Goal: Task Accomplishment & Management: Manage account settings

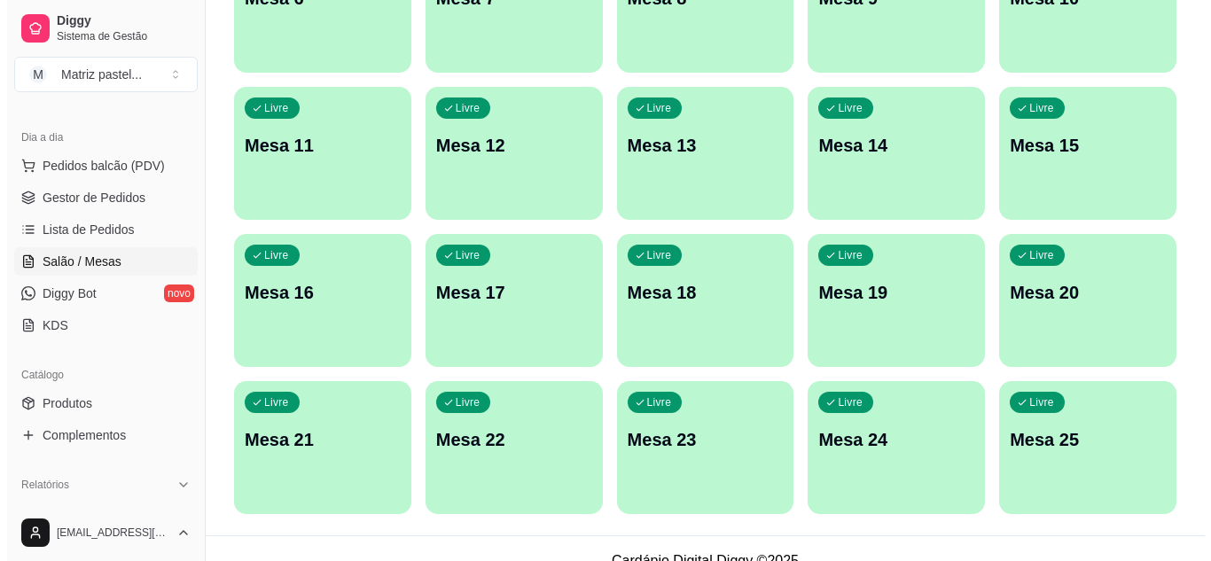
scroll to position [424, 0]
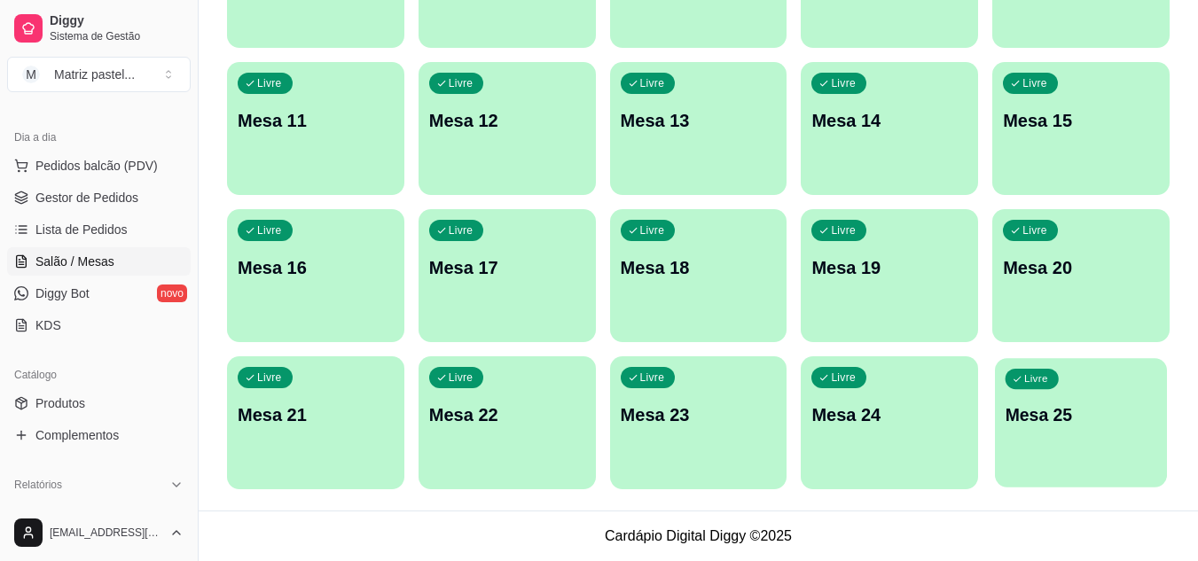
click at [1052, 410] on p "Mesa 25" at bounding box center [1081, 415] width 152 height 24
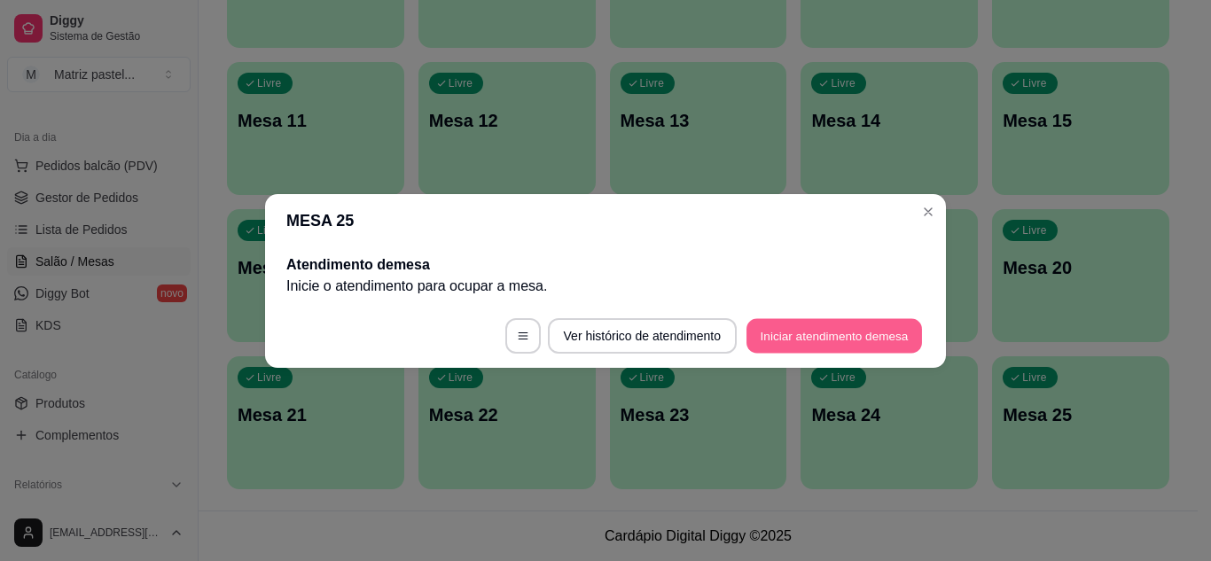
click at [825, 323] on button "Iniciar atendimento de mesa" at bounding box center [834, 335] width 176 height 35
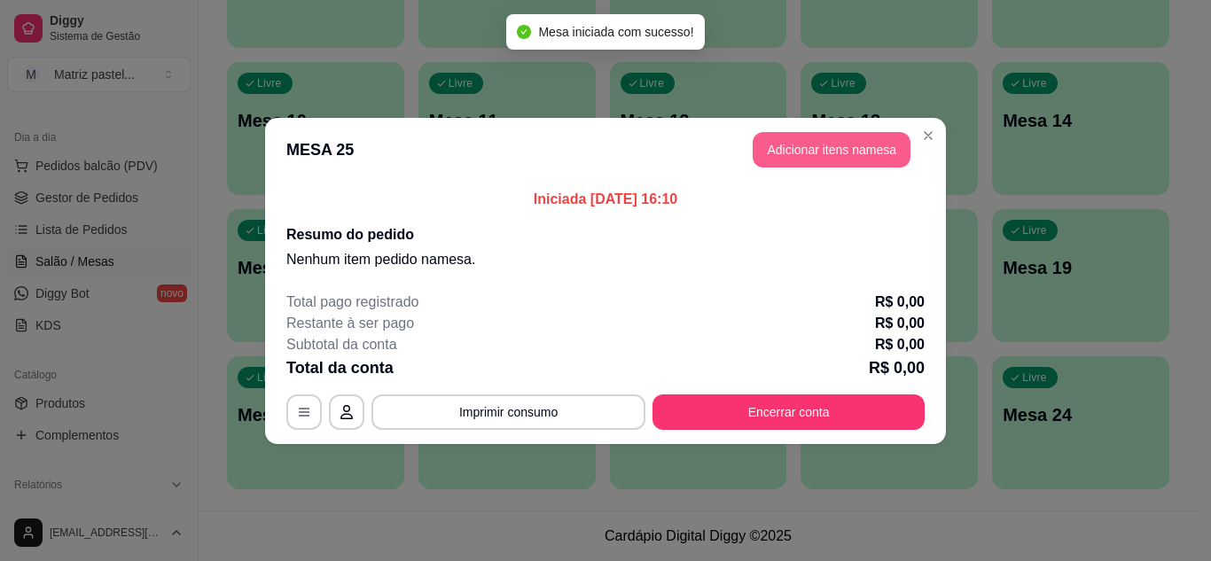
click at [812, 144] on button "Adicionar itens na mesa" at bounding box center [832, 149] width 158 height 35
click at [448, 139] on div "Pesquisa" at bounding box center [419, 115] width 762 height 50
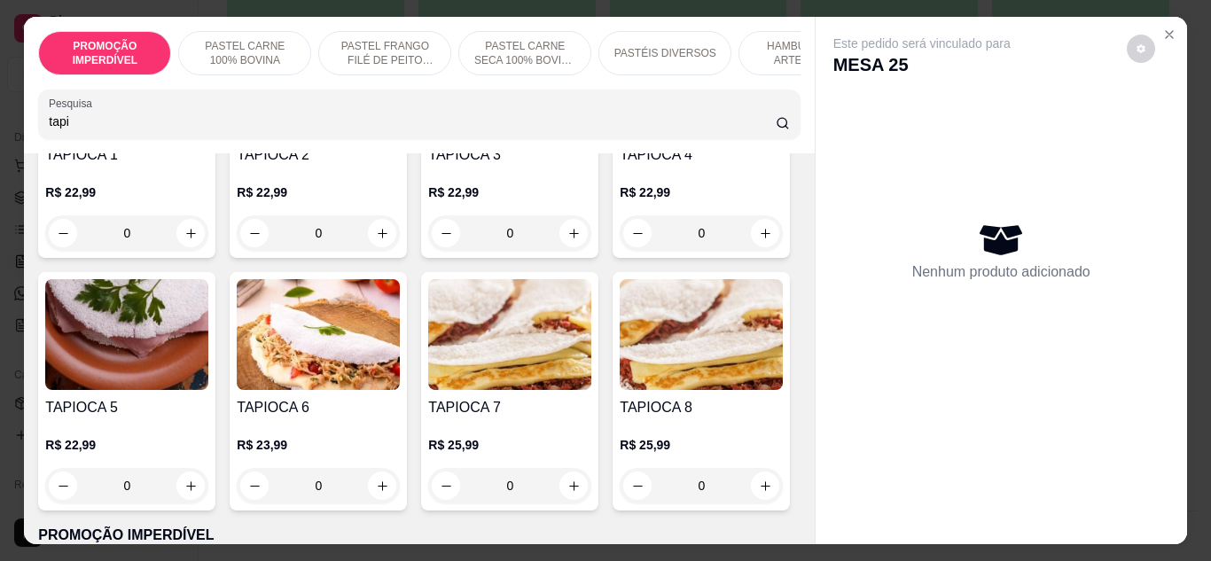
scroll to position [266, 0]
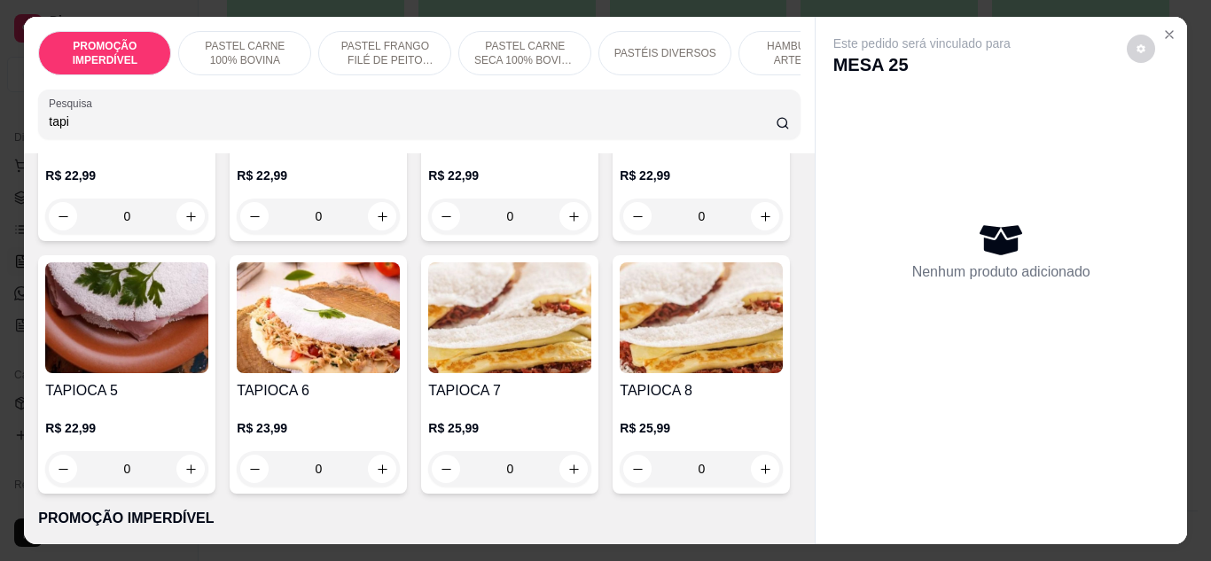
type input "tapi"
click at [620, 234] on div "0" at bounding box center [701, 216] width 163 height 35
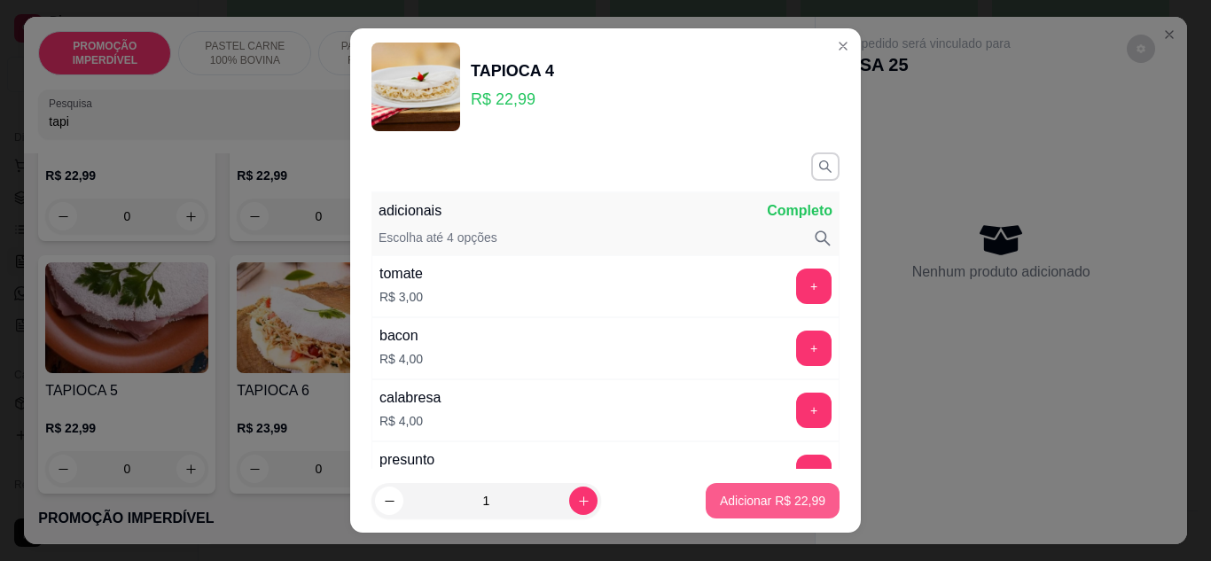
click at [724, 511] on button "Adicionar R$ 22,99" at bounding box center [773, 500] width 134 height 35
type input "1"
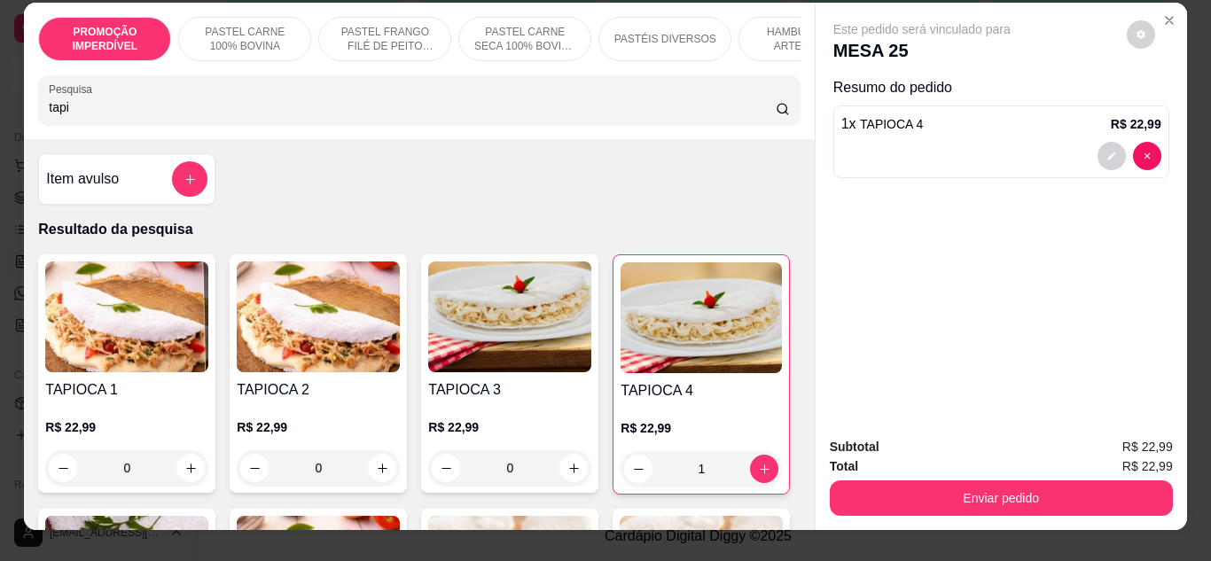
scroll to position [0, 0]
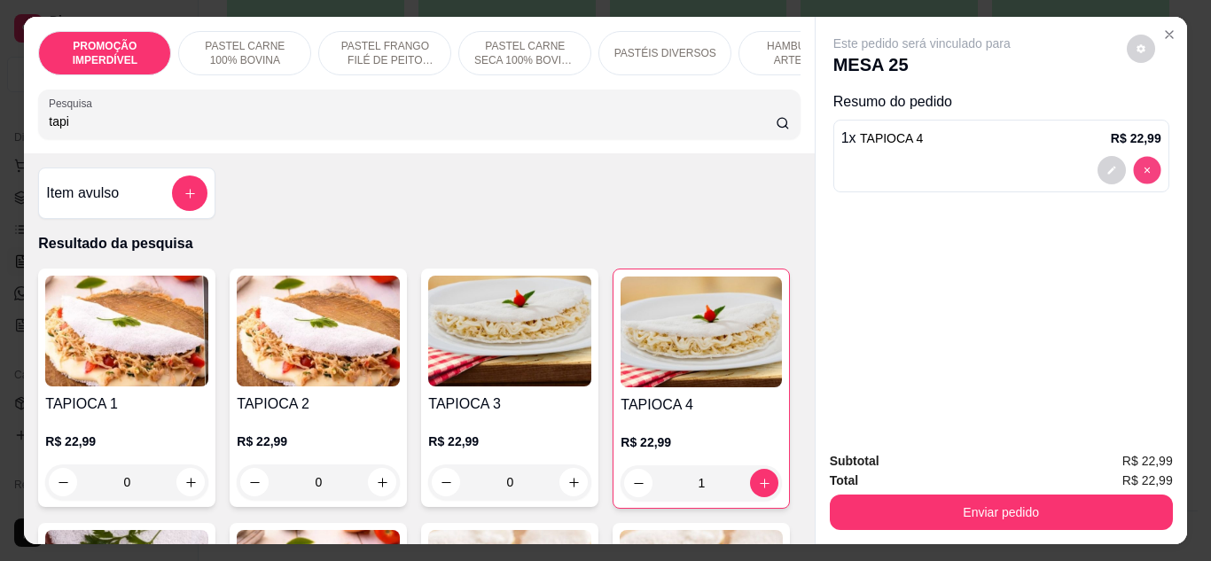
type input "0"
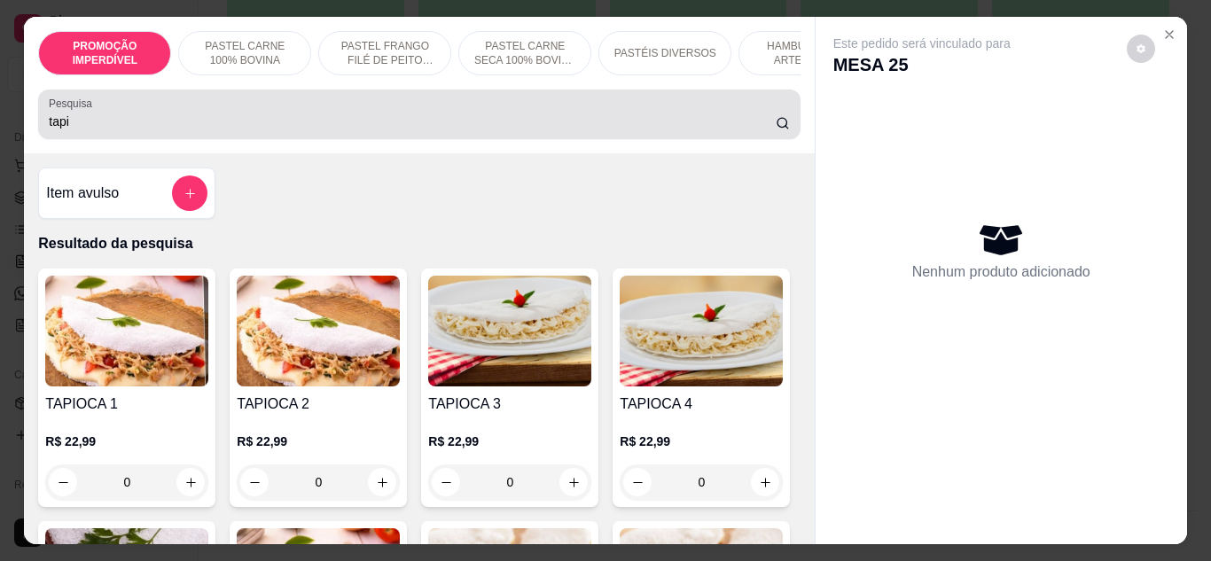
click at [111, 122] on input "tapi" at bounding box center [412, 122] width 727 height 18
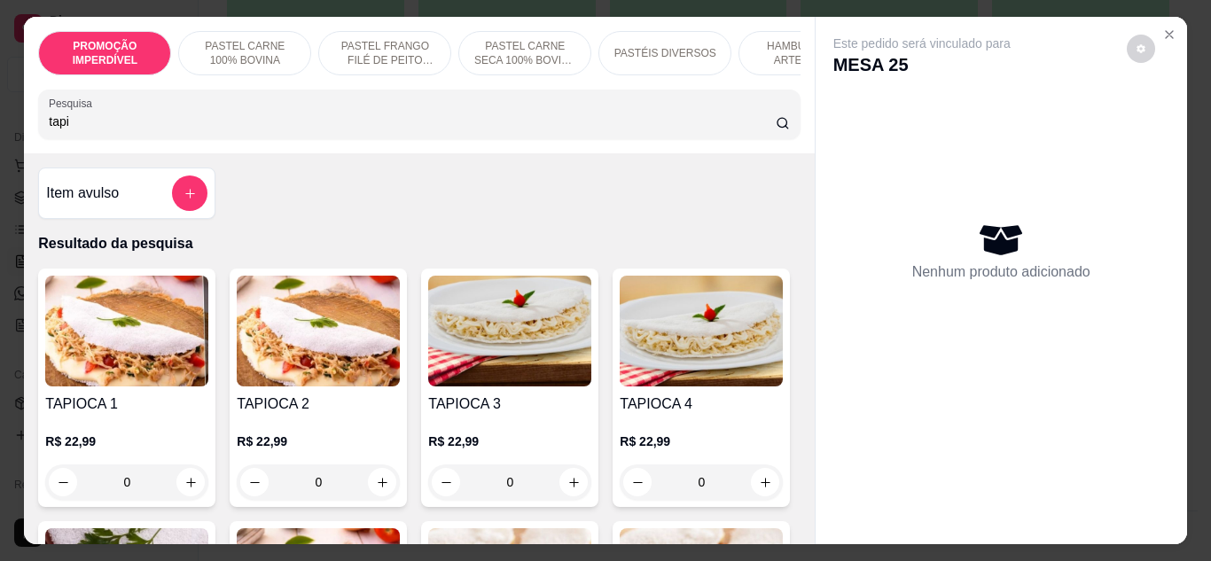
click at [109, 122] on input "tapi" at bounding box center [412, 122] width 727 height 18
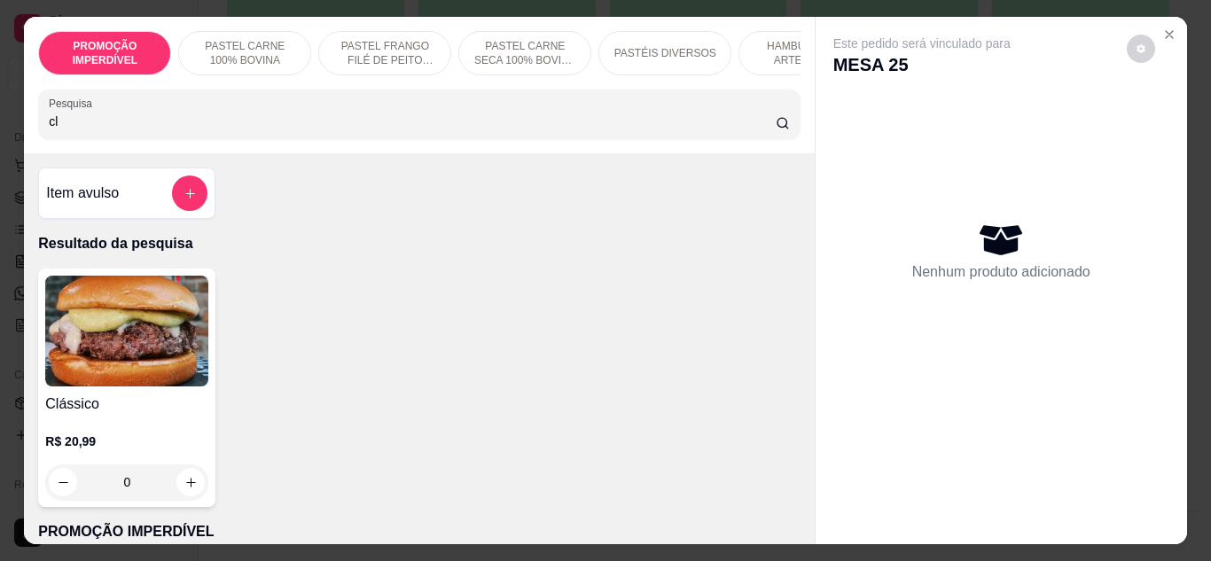
type input "cl"
click at [175, 493] on div "0" at bounding box center [126, 482] width 163 height 35
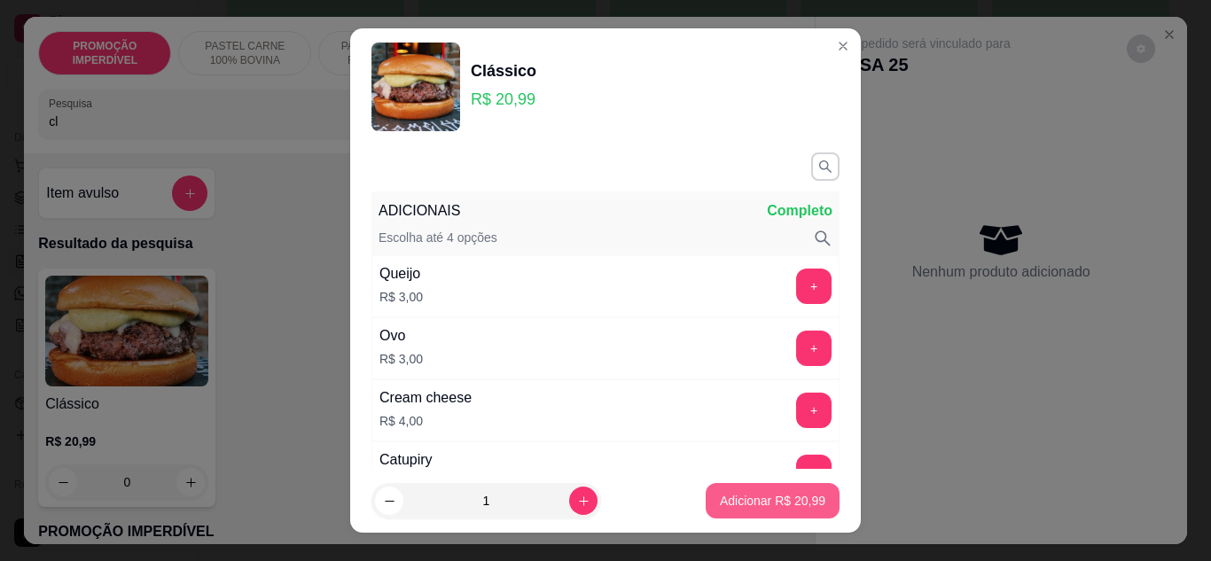
click at [720, 506] on p "Adicionar R$ 20,99" at bounding box center [772, 501] width 105 height 18
type input "1"
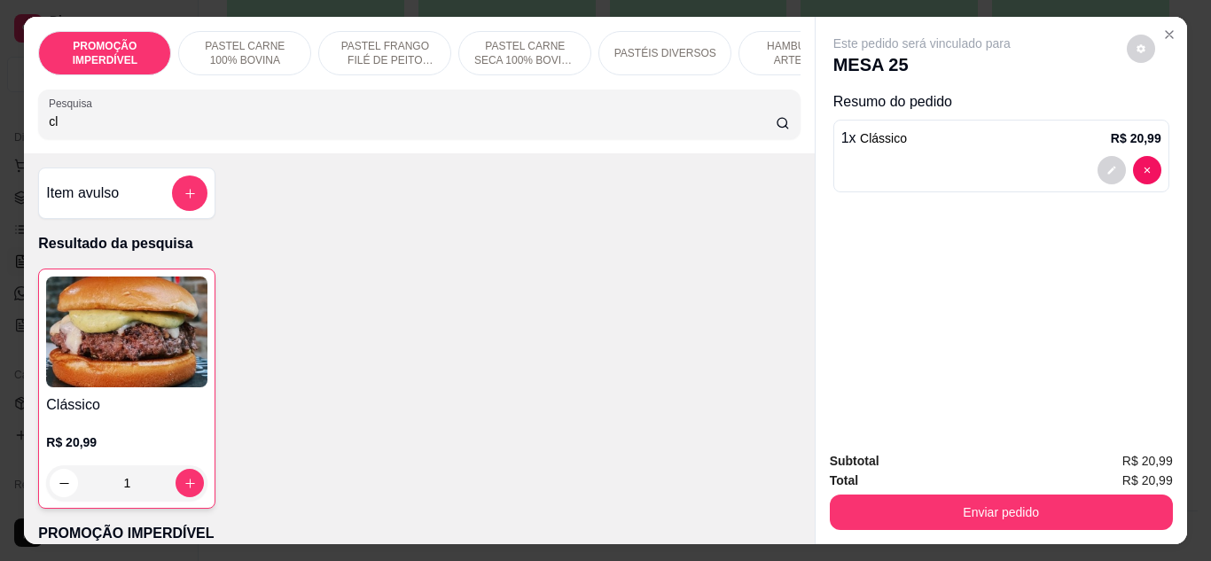
click at [156, 129] on input "cl" at bounding box center [412, 122] width 727 height 18
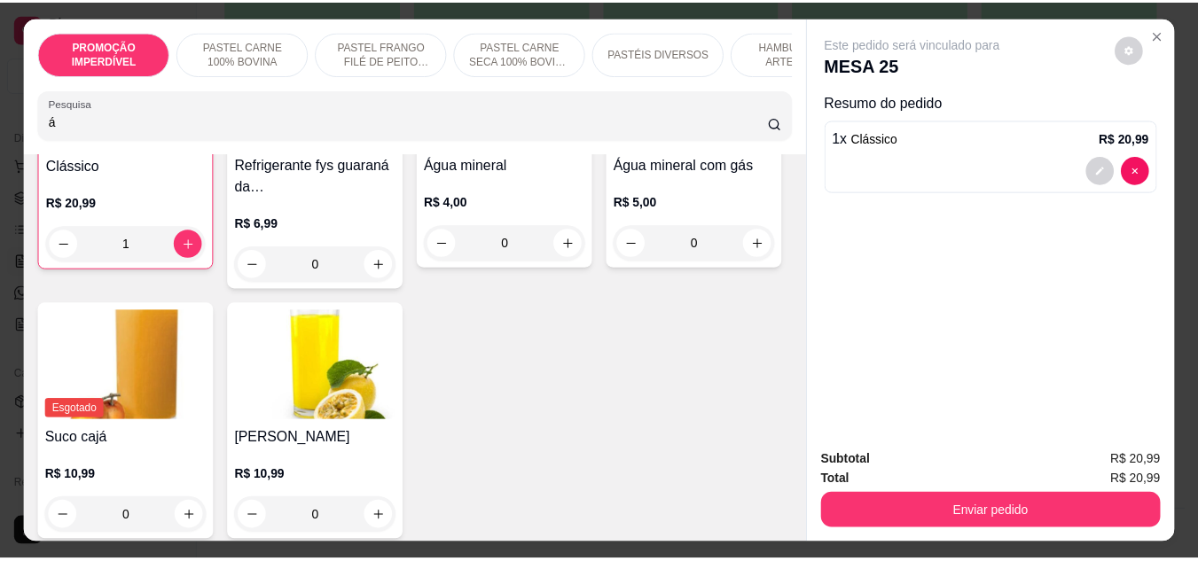
scroll to position [266, 0]
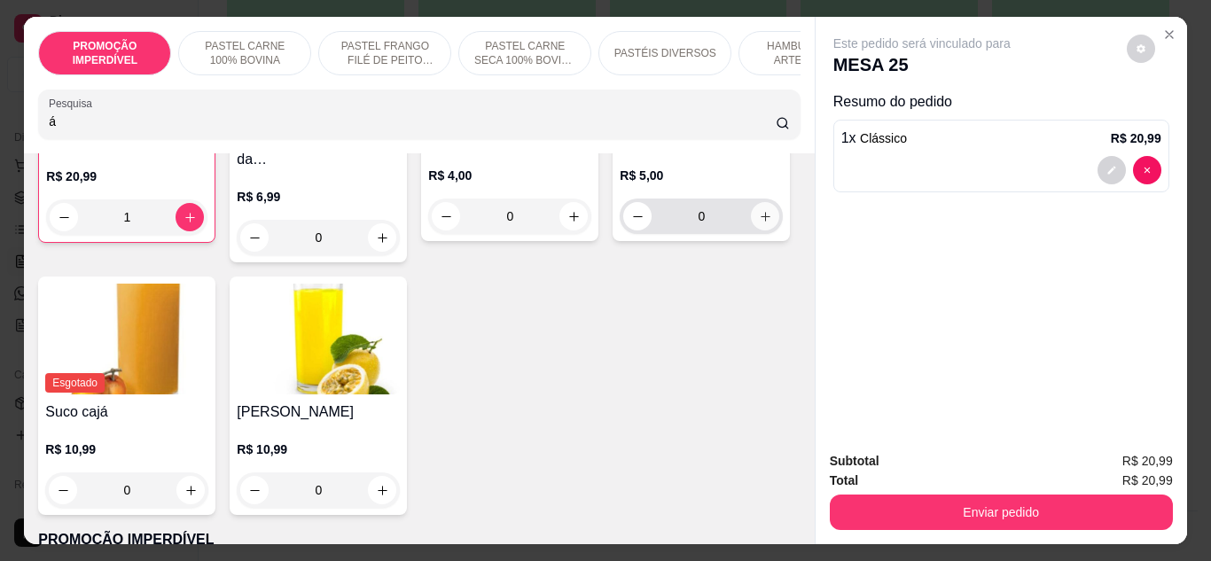
type input "á"
click at [752, 230] on button "increase-product-quantity" at bounding box center [765, 215] width 27 height 27
type input "1"
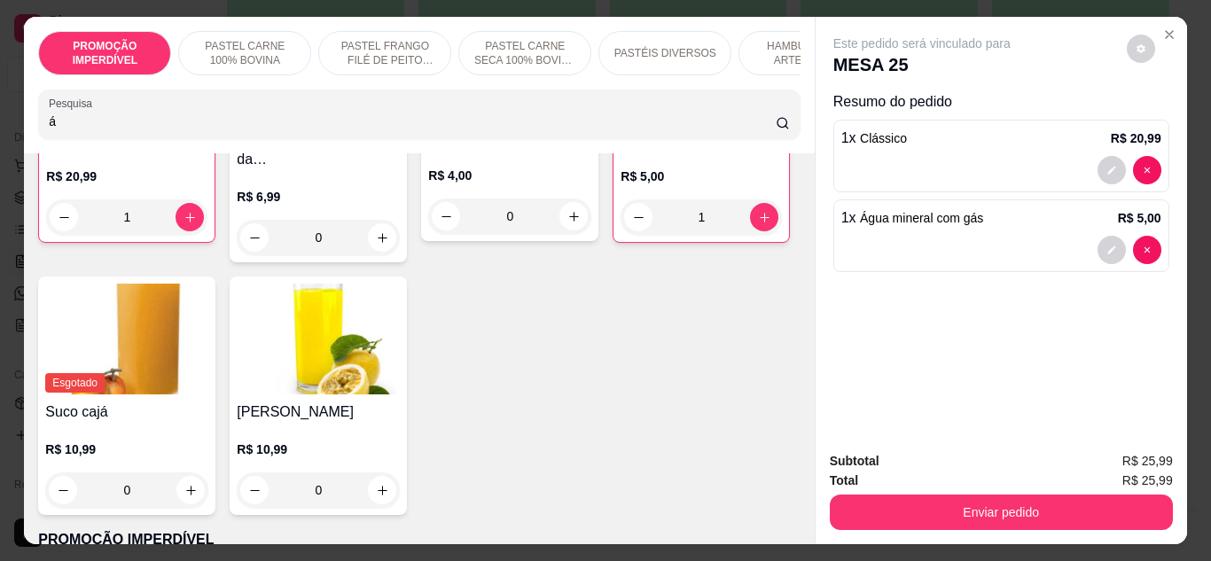
click at [1031, 495] on button "Enviar pedido" at bounding box center [1001, 512] width 343 height 35
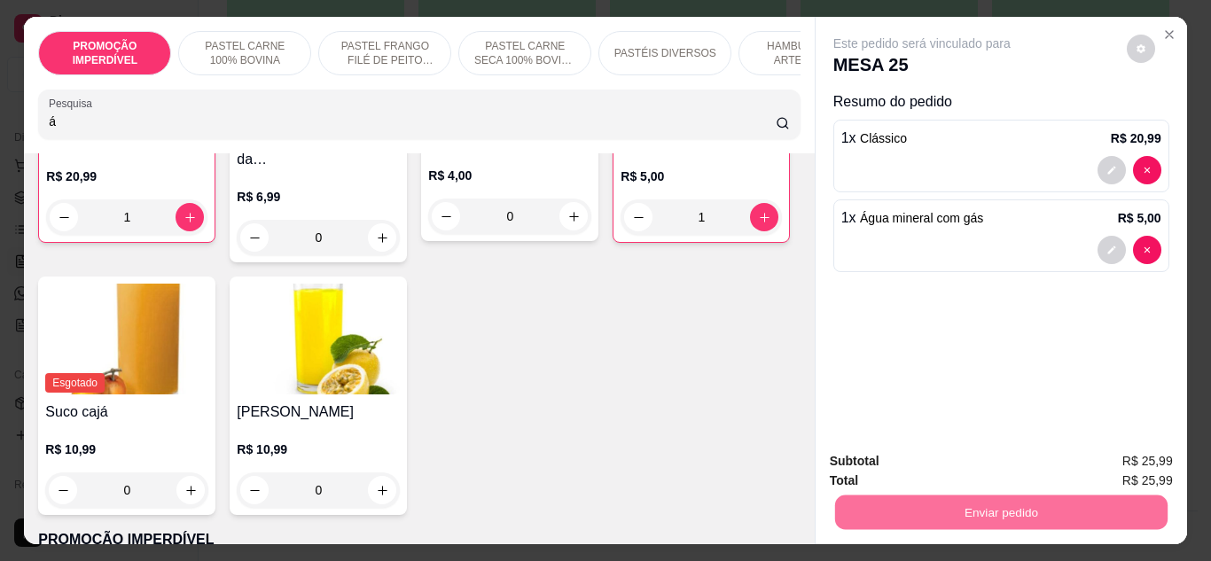
click at [1106, 459] on button "Enviar pedido" at bounding box center [1126, 463] width 100 height 34
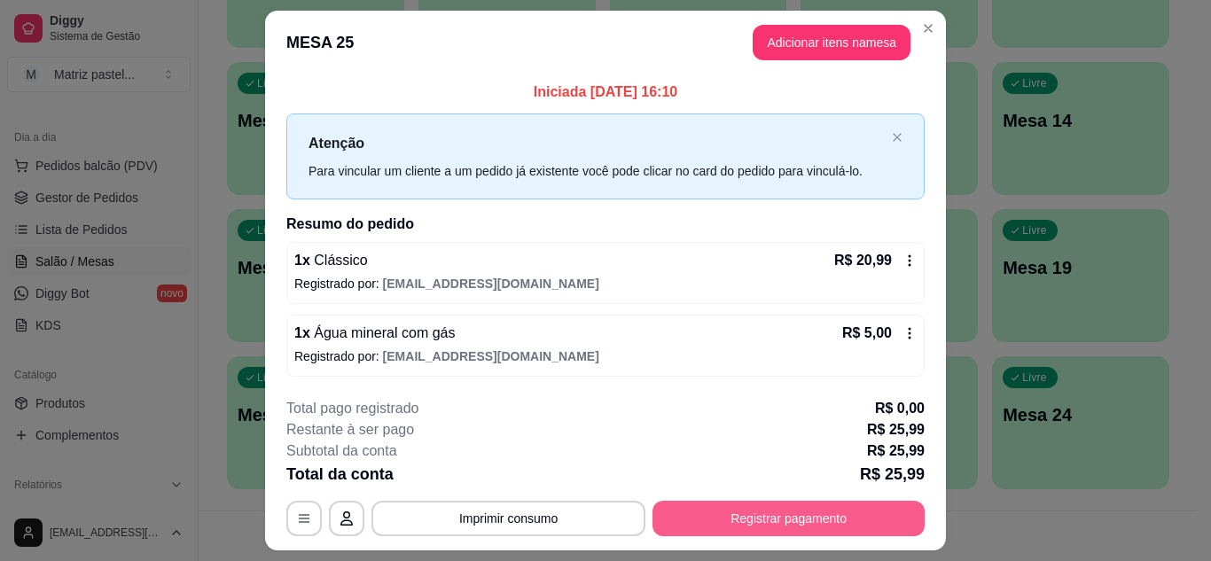
click at [783, 501] on button "Registrar pagamento" at bounding box center [788, 518] width 272 height 35
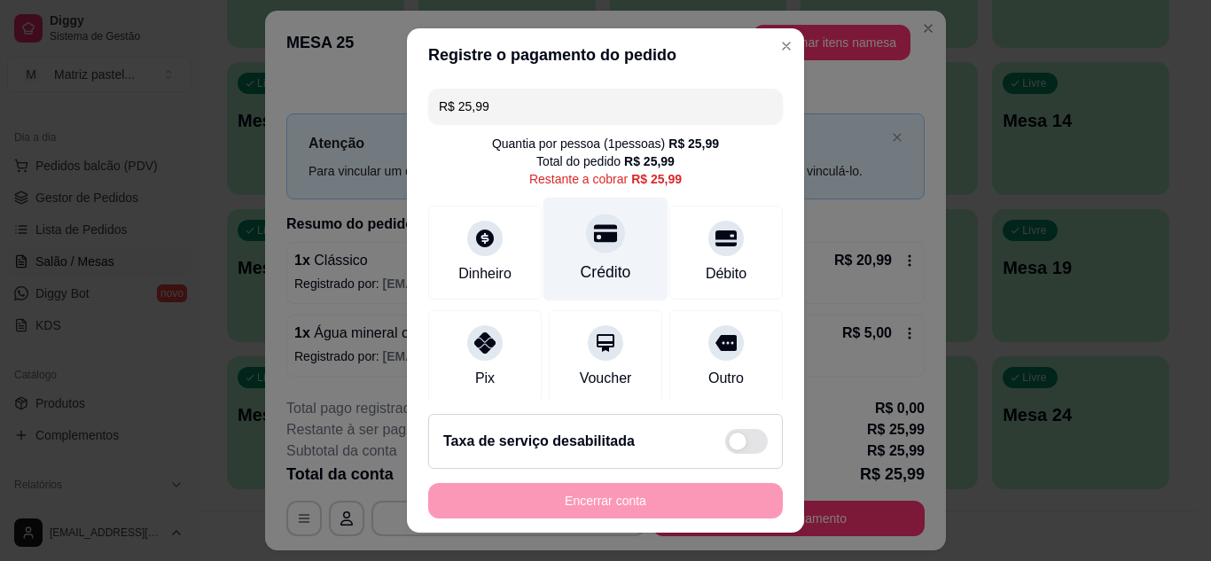
click at [598, 267] on div "Crédito" at bounding box center [606, 272] width 51 height 23
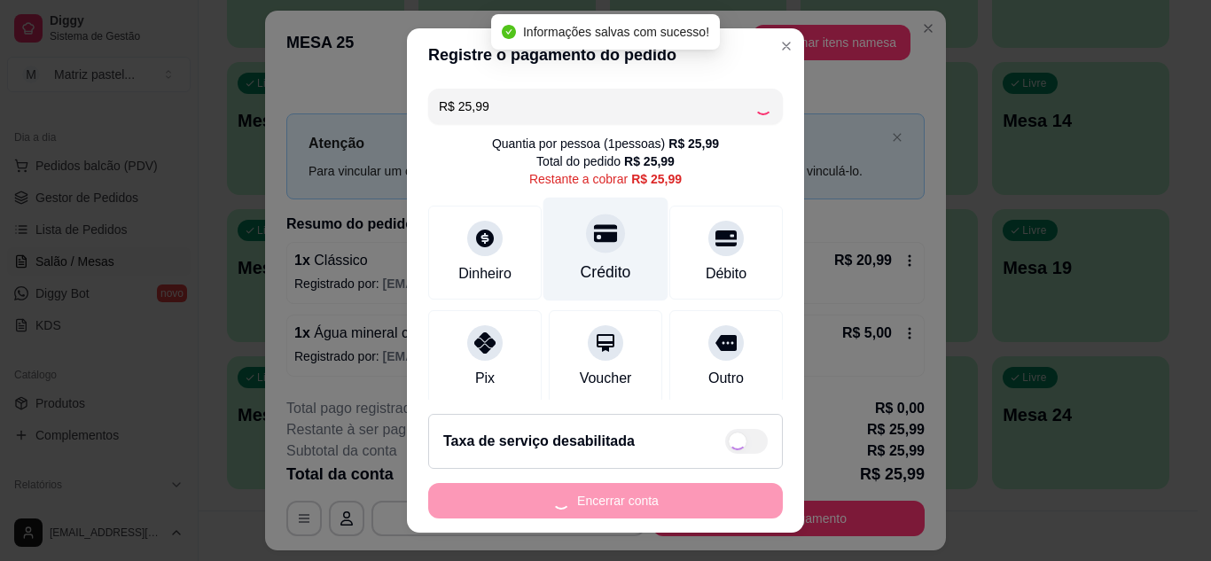
type input "R$ 0,00"
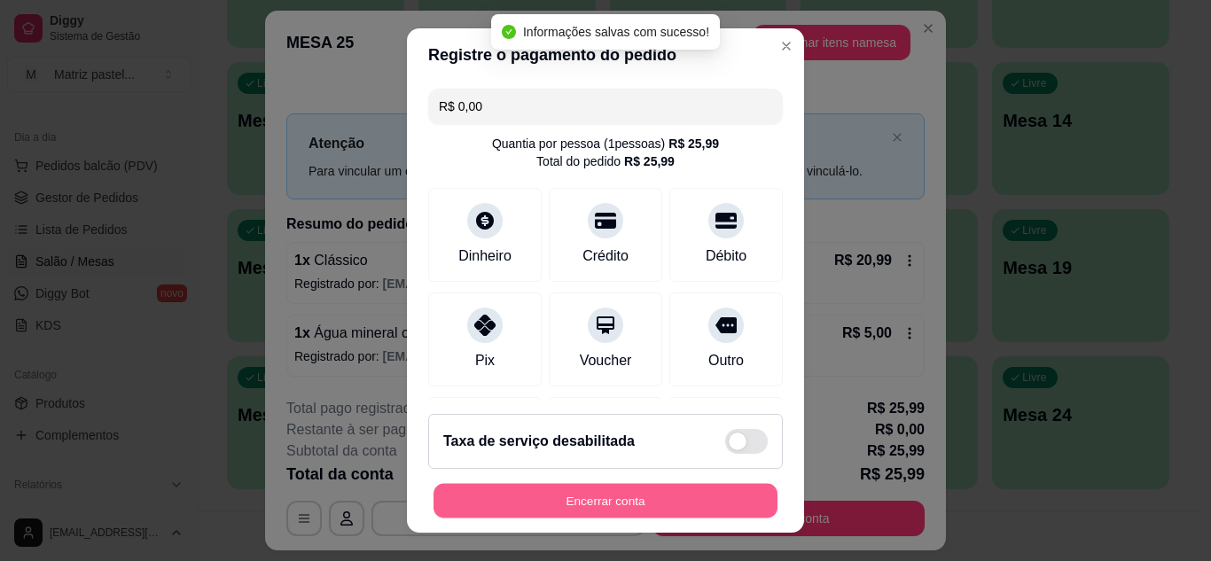
click at [606, 514] on button "Encerrar conta" at bounding box center [606, 501] width 344 height 35
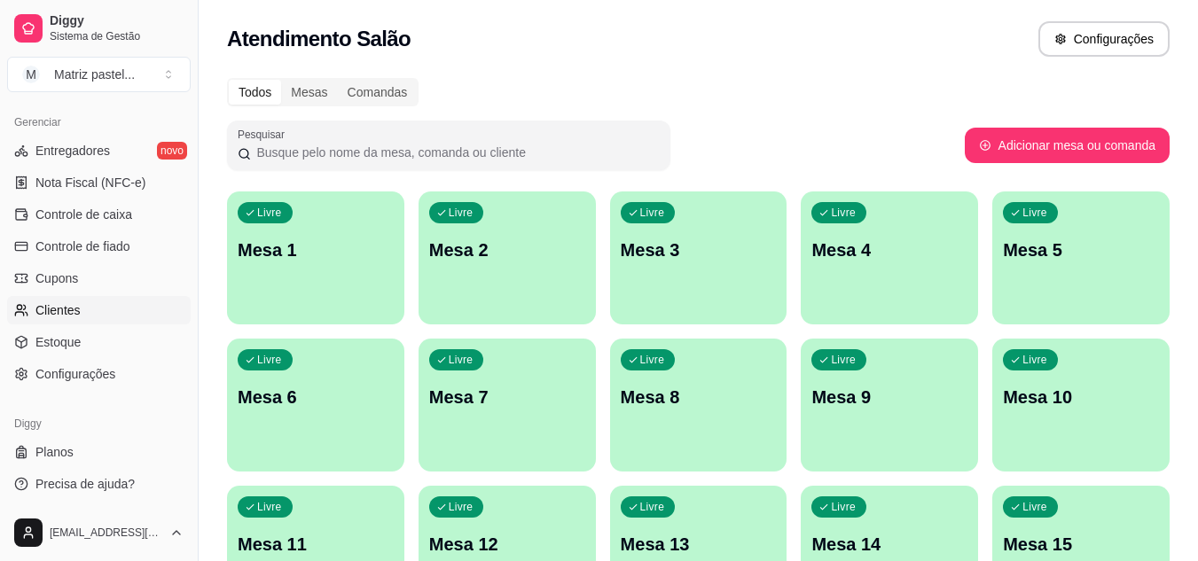
scroll to position [715, 0]
click at [48, 336] on span "Estoque" at bounding box center [57, 341] width 45 height 18
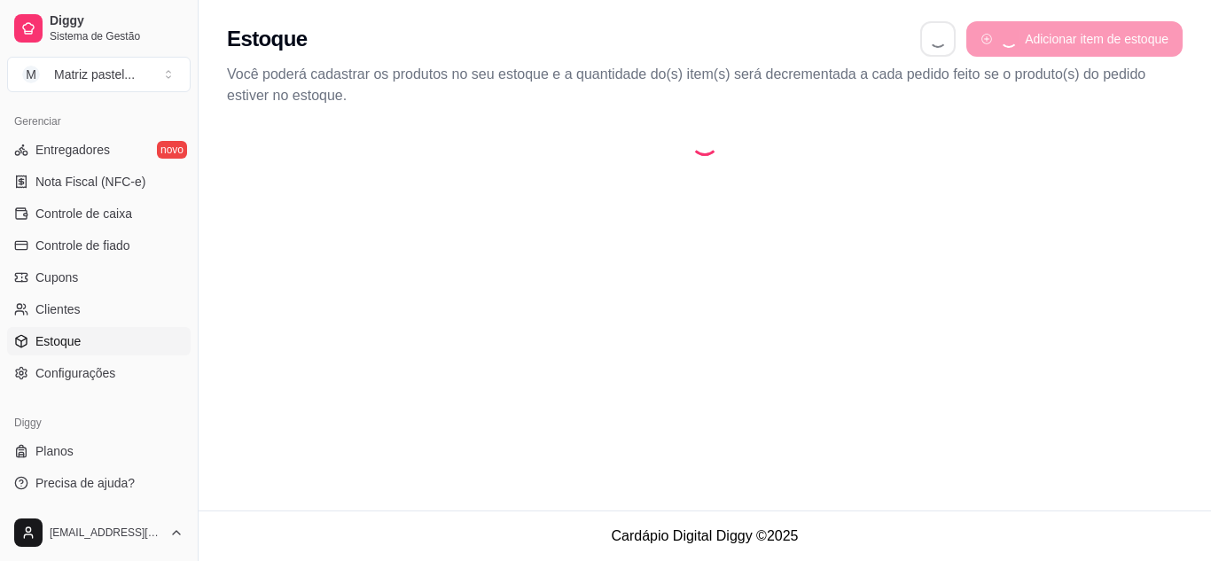
select select "QUANTITY_ORDER"
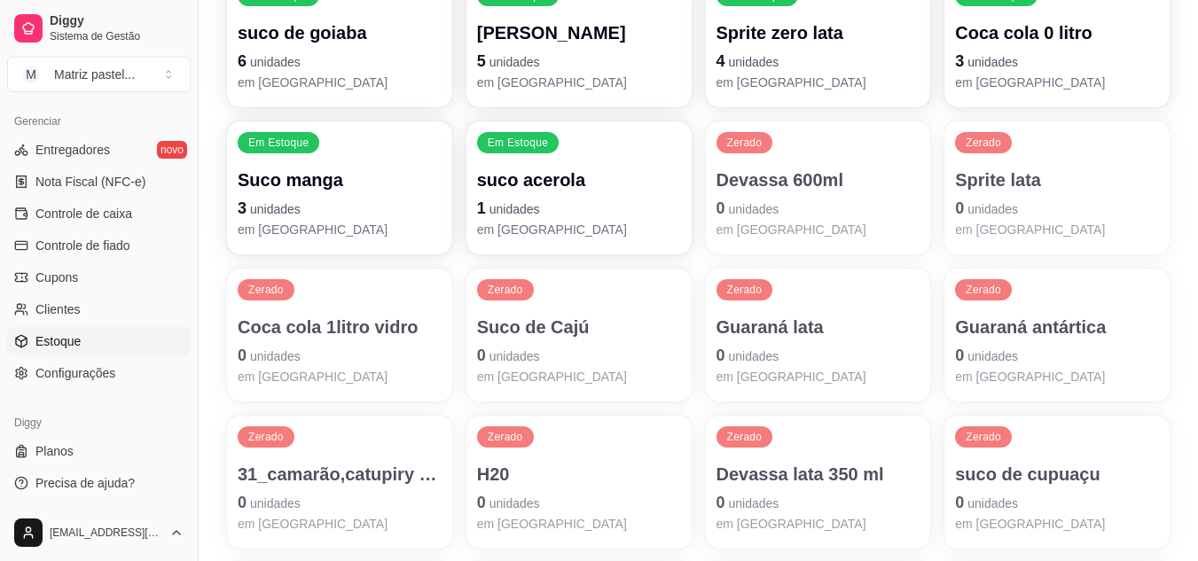
scroll to position [1064, 0]
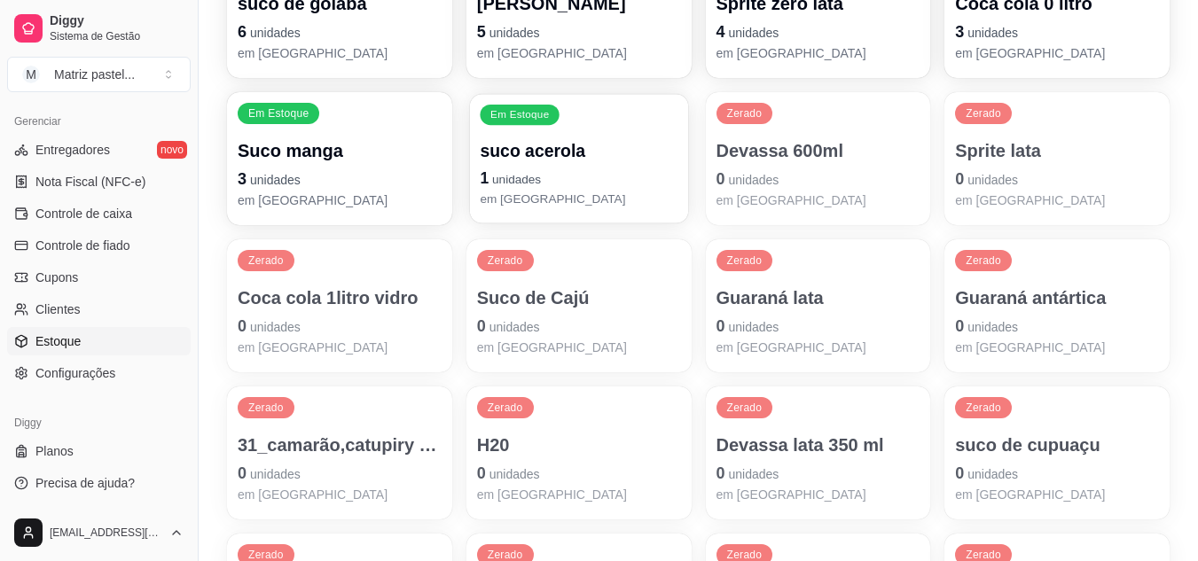
click at [514, 207] on p "em [GEOGRAPHIC_DATA]" at bounding box center [579, 199] width 198 height 17
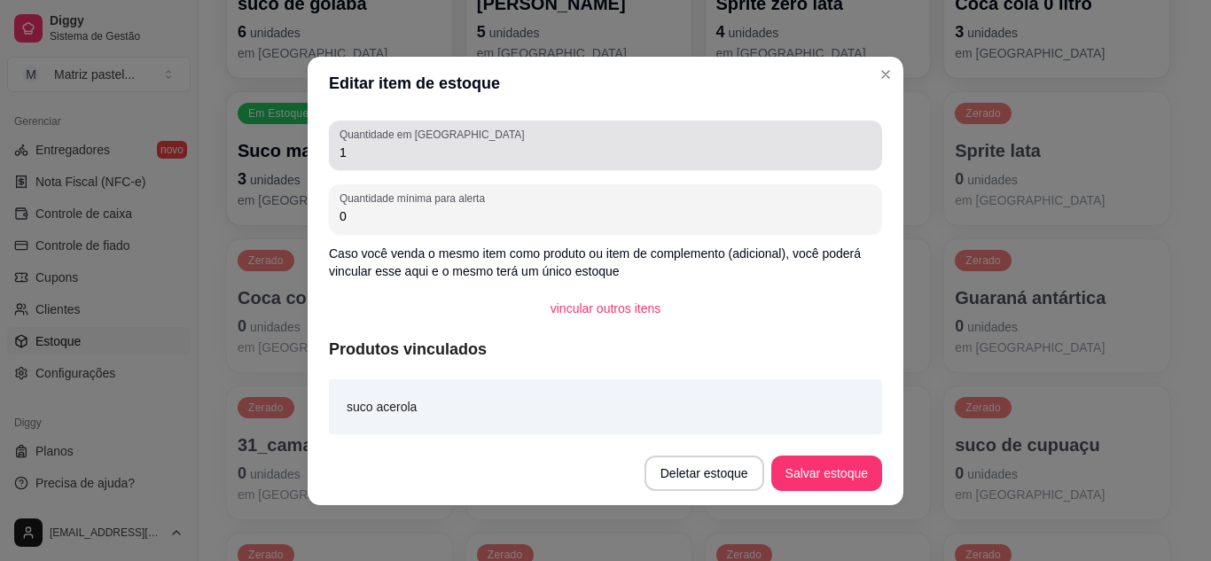
click at [484, 157] on input "1" at bounding box center [606, 153] width 532 height 18
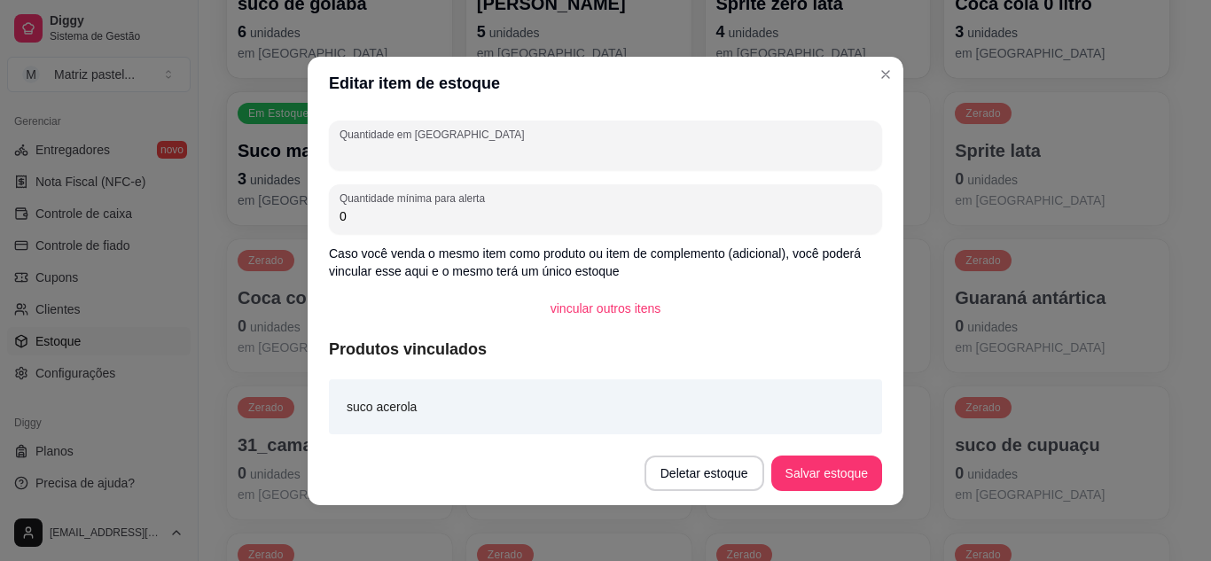
type input "5"
click at [836, 471] on button "Salvar estoque" at bounding box center [826, 473] width 111 height 35
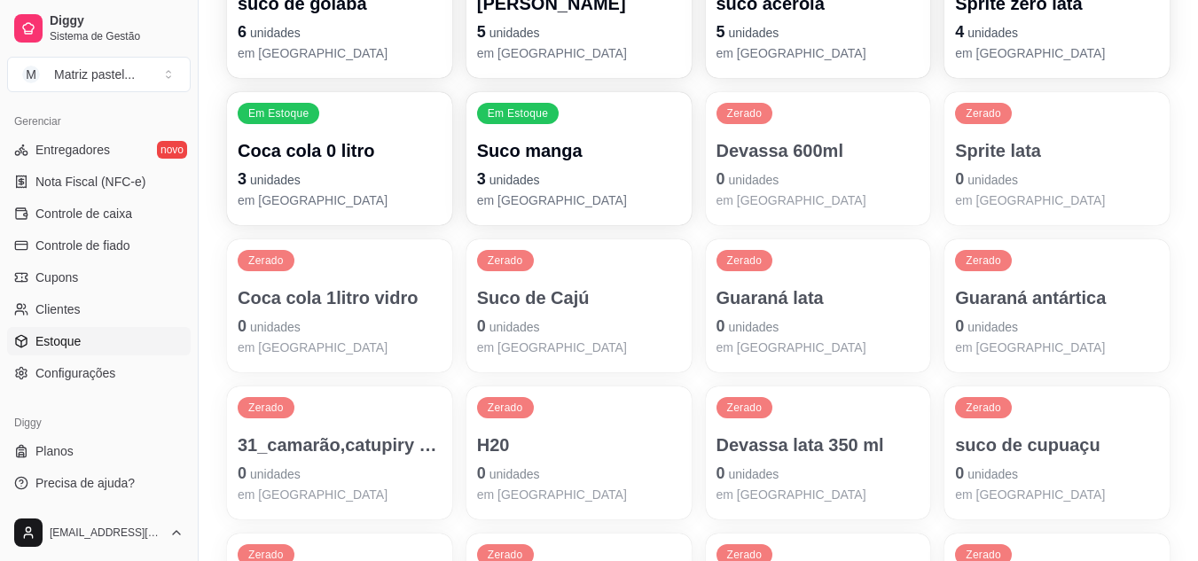
click at [543, 197] on p "em [GEOGRAPHIC_DATA]" at bounding box center [579, 200] width 204 height 18
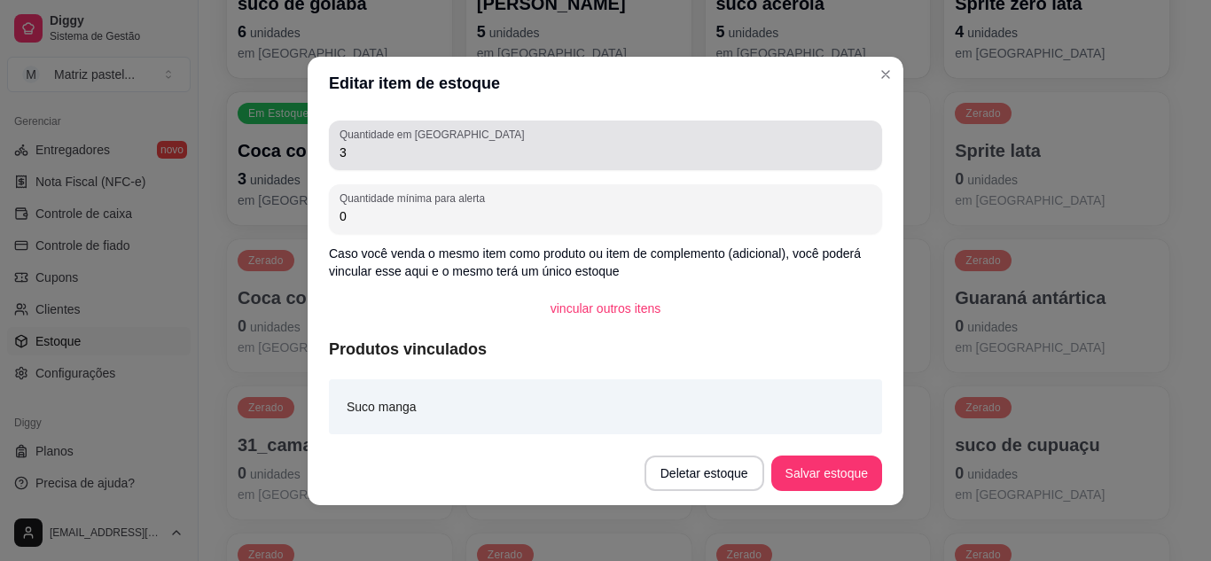
click at [530, 161] on div "3" at bounding box center [606, 145] width 532 height 35
click at [529, 162] on div "3" at bounding box center [606, 145] width 532 height 35
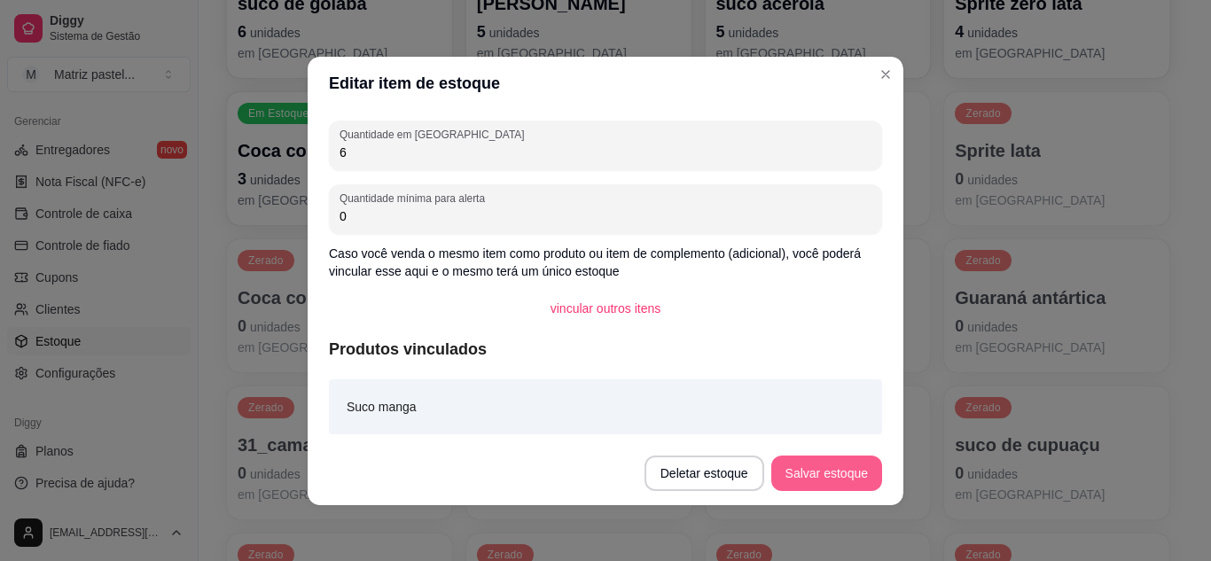
type input "6"
click at [778, 474] on button "Salvar estoque" at bounding box center [826, 473] width 111 height 35
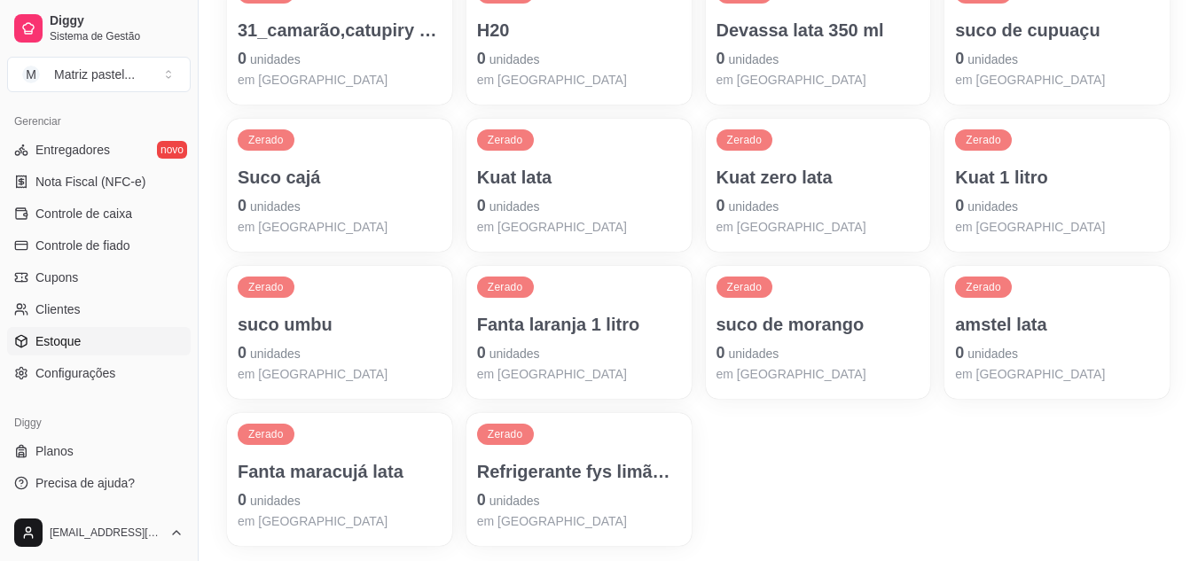
scroll to position [1507, 0]
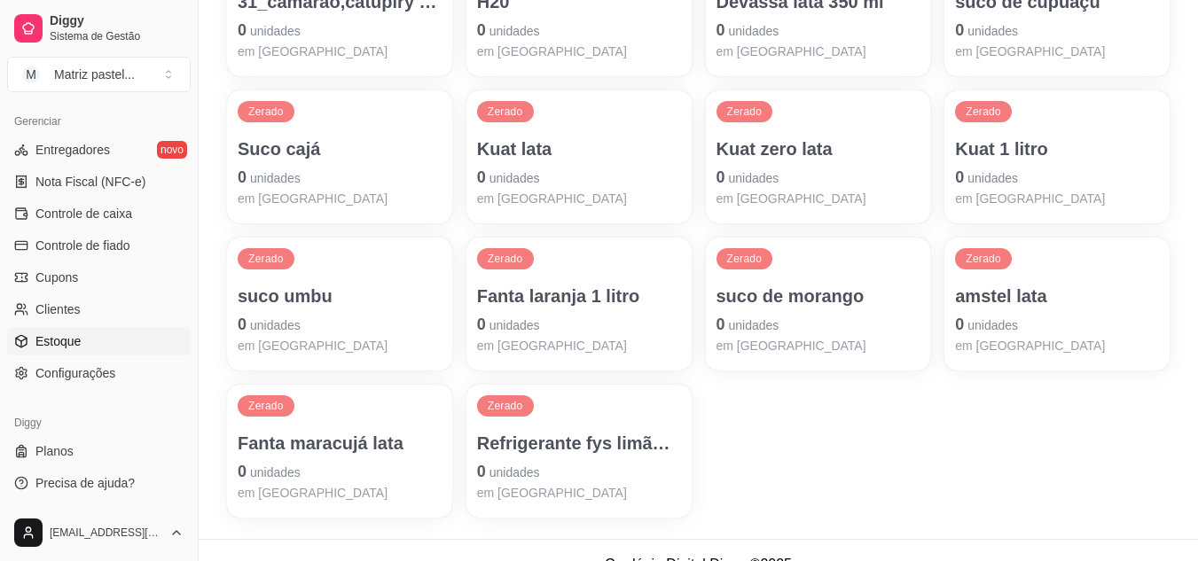
click at [329, 188] on p "0 unidades" at bounding box center [340, 177] width 204 height 25
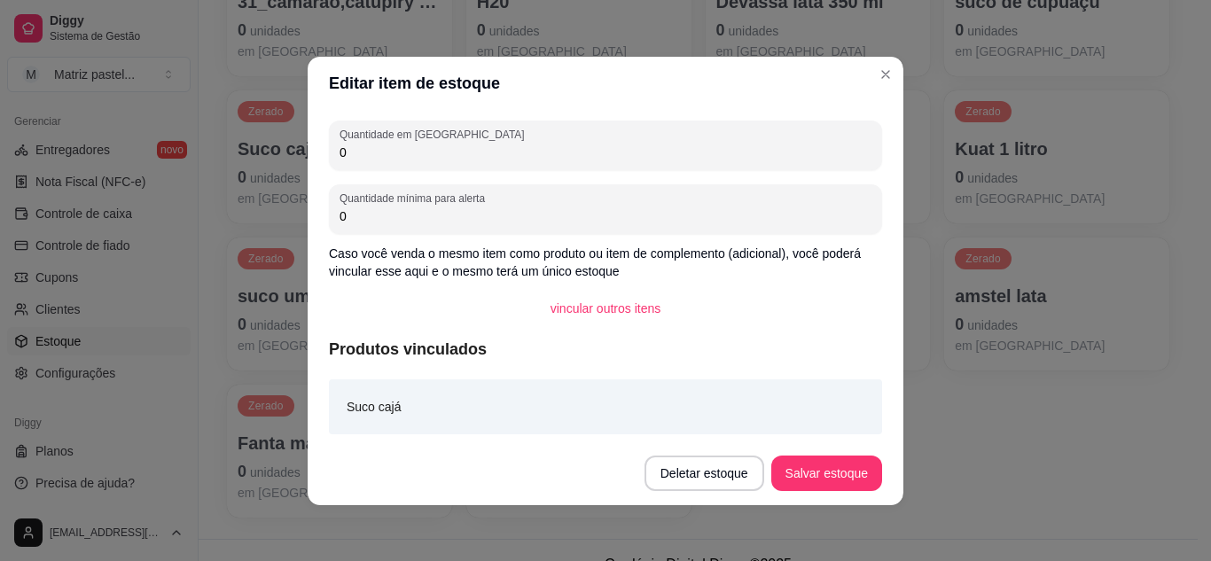
drag, startPoint x: 416, startPoint y: 154, endPoint x: 321, endPoint y: 157, distance: 94.9
click at [321, 157] on div "Quantidade em estoque 0 Quantidade mínima para alerta 0 Caso você venda o mesmo…" at bounding box center [606, 276] width 596 height 332
type input "6"
click at [810, 456] on button "Salvar estoque" at bounding box center [826, 473] width 108 height 35
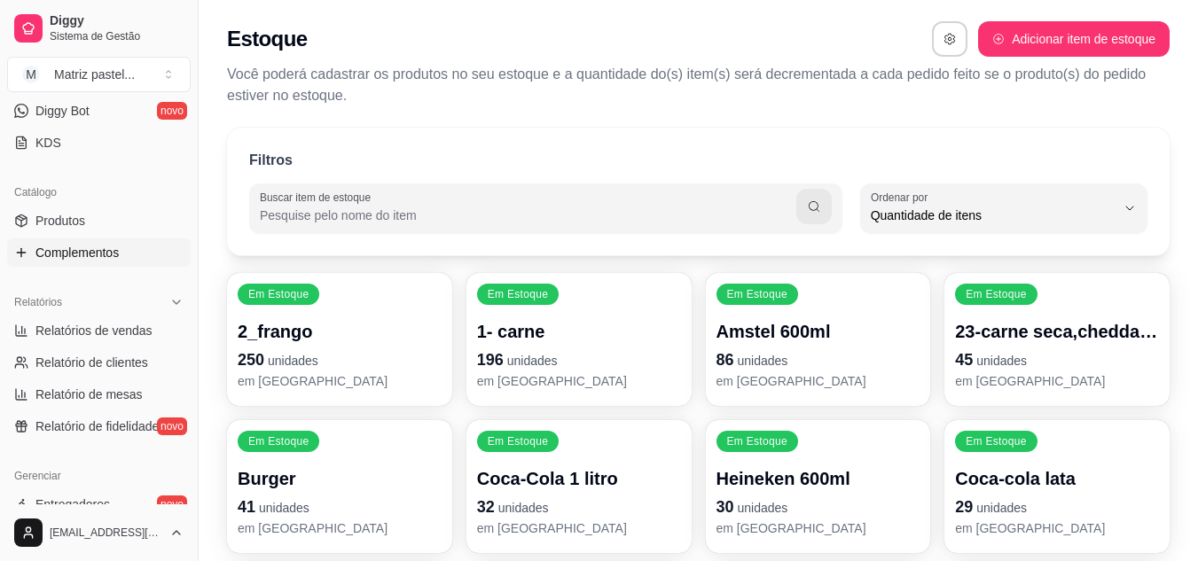
scroll to position [94, 0]
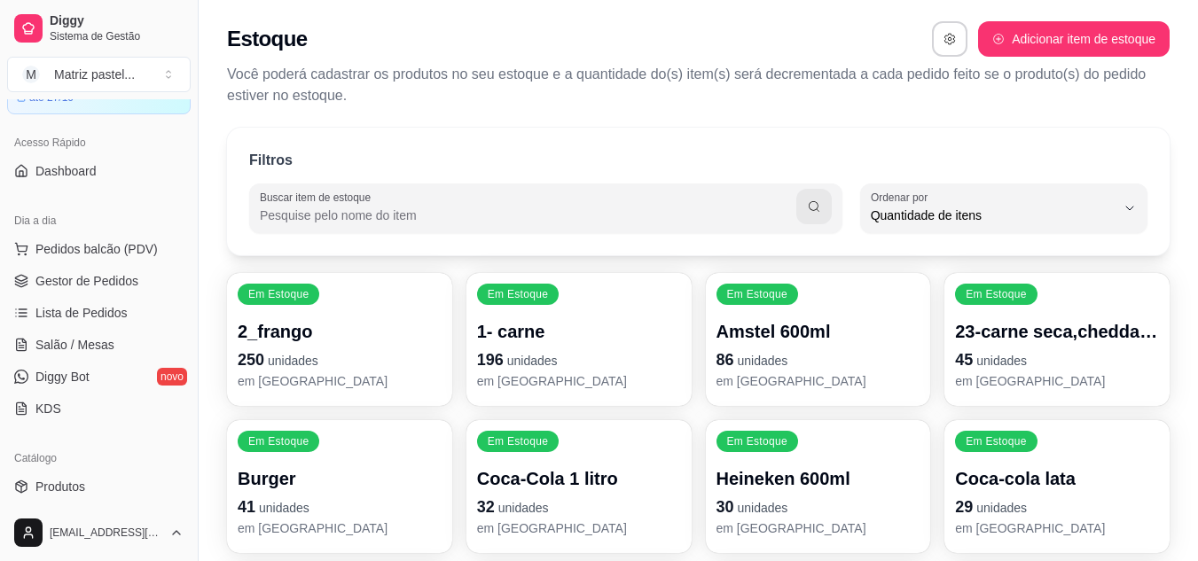
drag, startPoint x: 82, startPoint y: 270, endPoint x: 52, endPoint y: 215, distance: 63.5
click at [81, 272] on link "Gestor de Pedidos" at bounding box center [99, 281] width 184 height 28
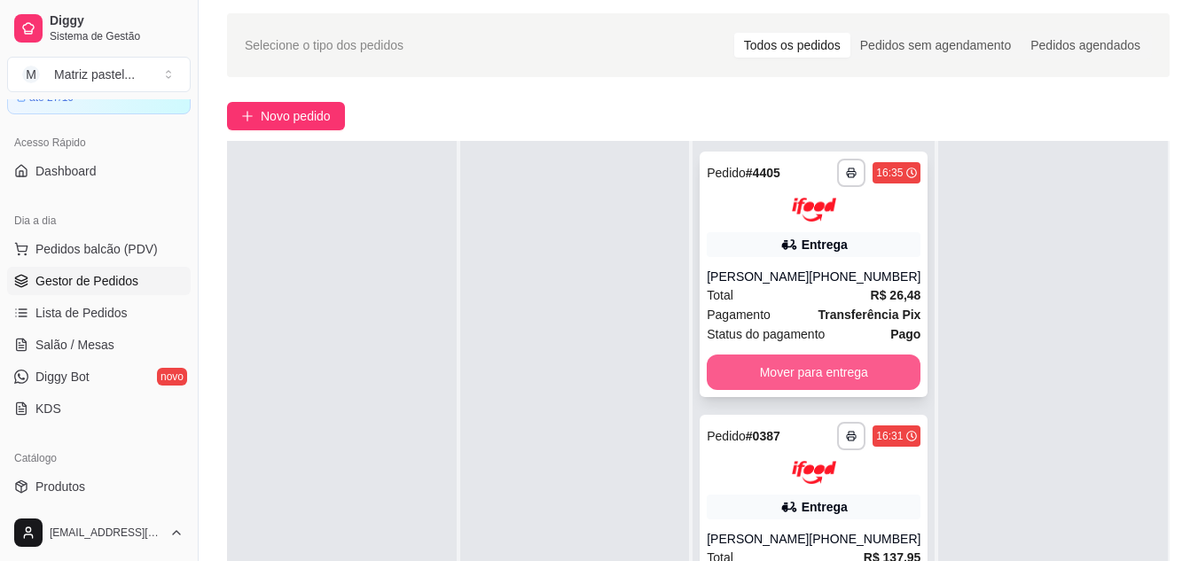
scroll to position [89, 0]
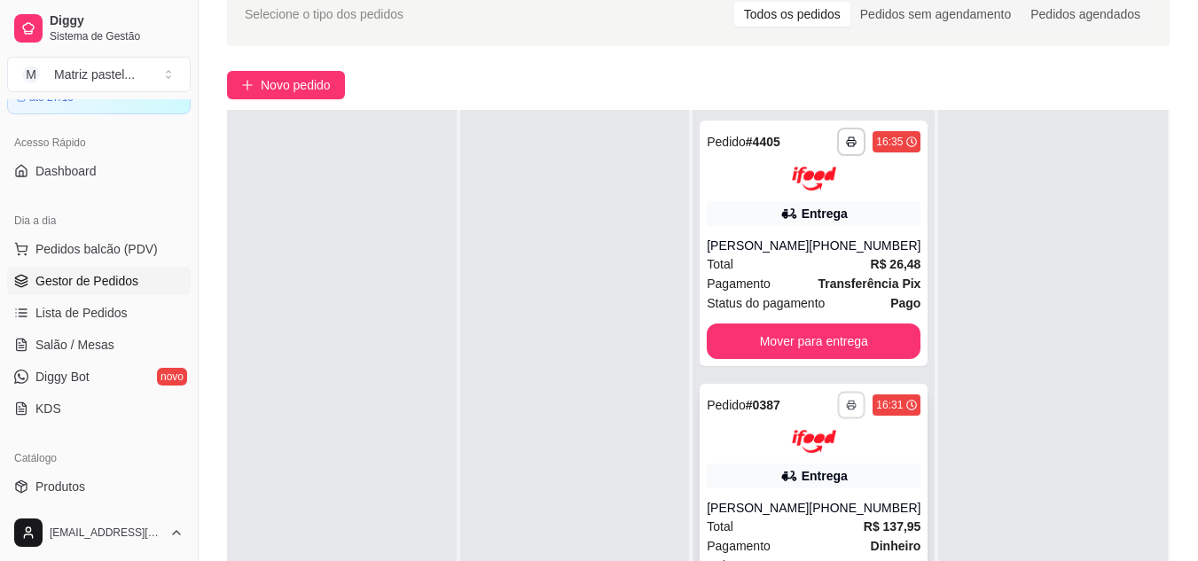
click at [846, 410] on button "button" at bounding box center [851, 404] width 27 height 27
click at [848, 135] on button "button" at bounding box center [851, 141] width 27 height 27
click at [802, 212] on button "IMPRESSORA" at bounding box center [792, 203] width 124 height 27
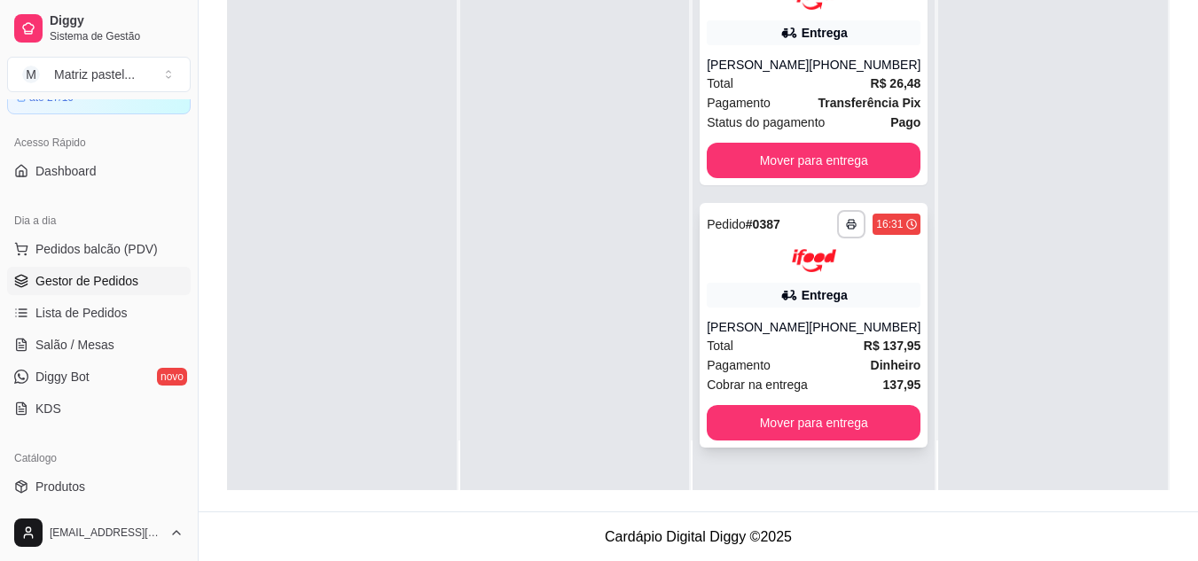
scroll to position [270, 0]
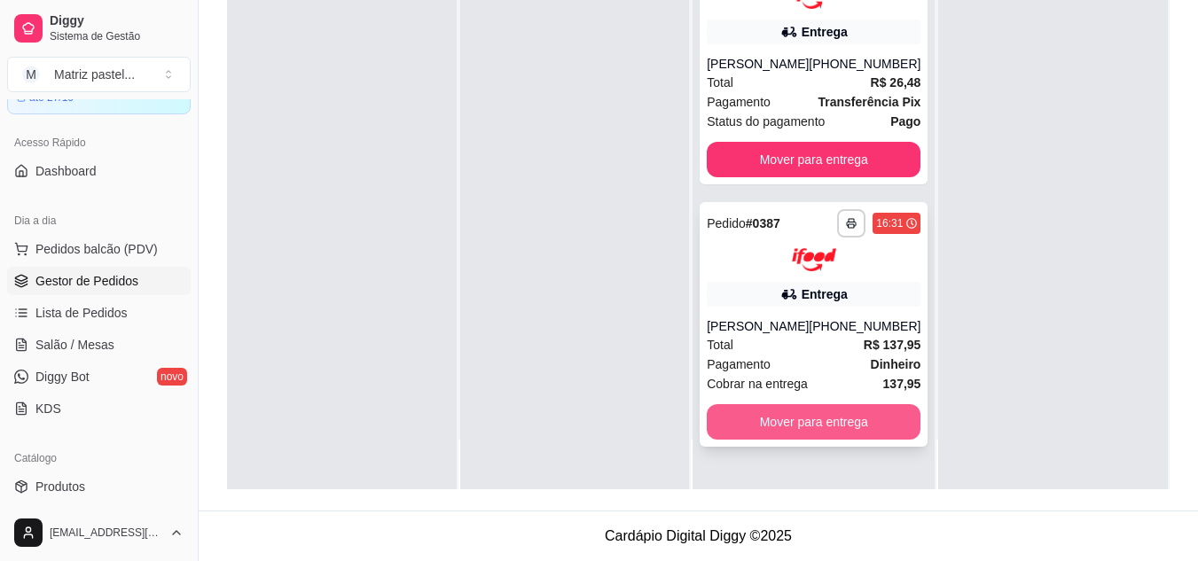
click at [762, 412] on button "Mover para entrega" at bounding box center [814, 421] width 214 height 35
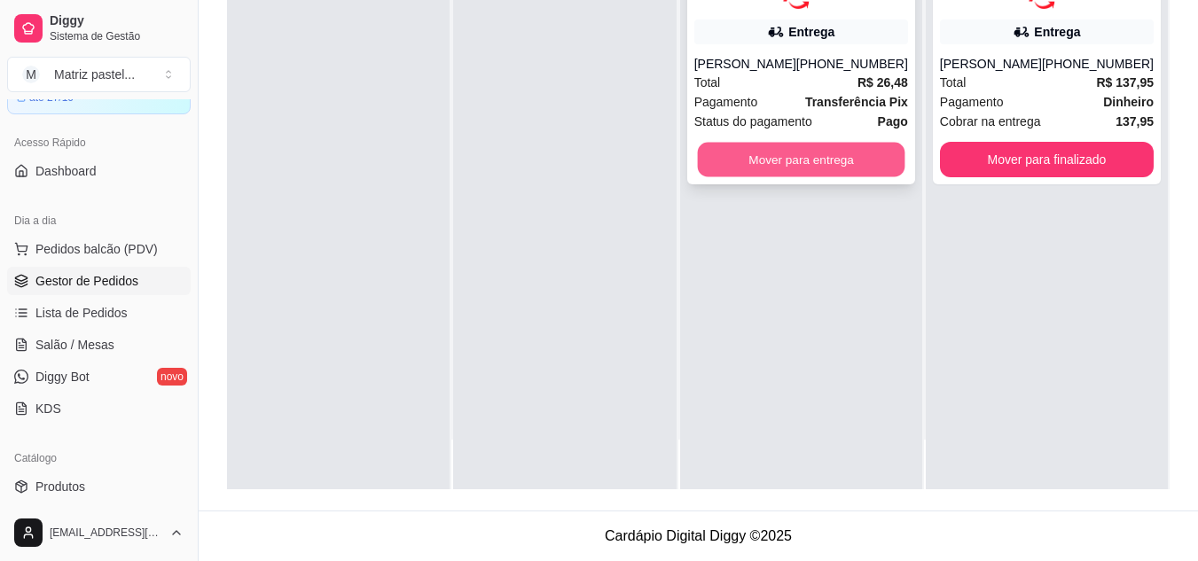
click at [780, 152] on button "Mover para entrega" at bounding box center [800, 159] width 207 height 35
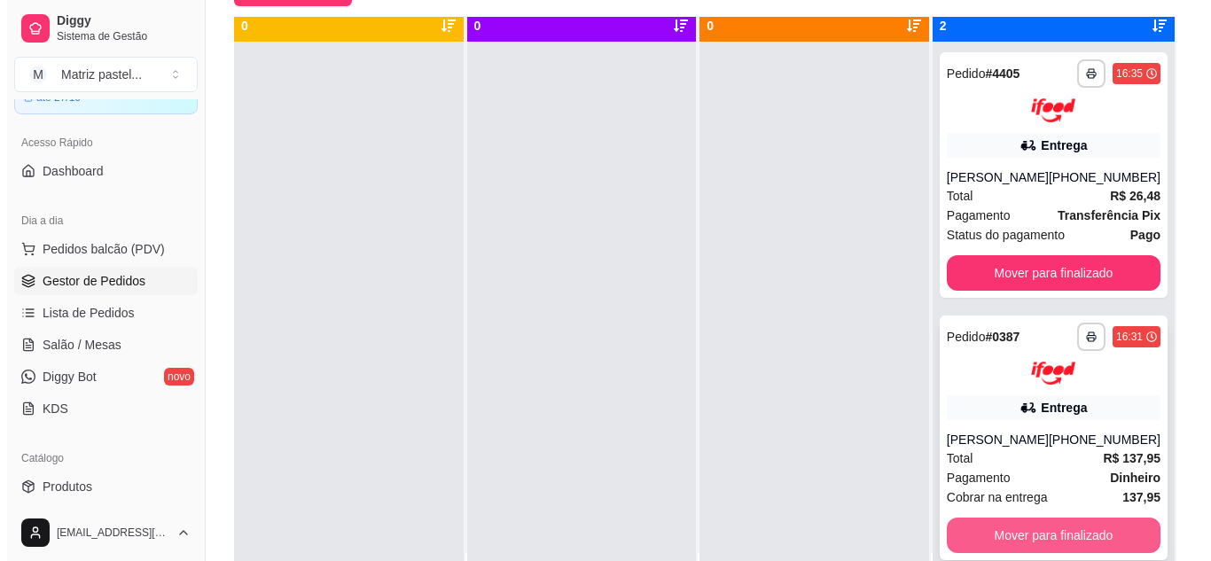
scroll to position [50, 0]
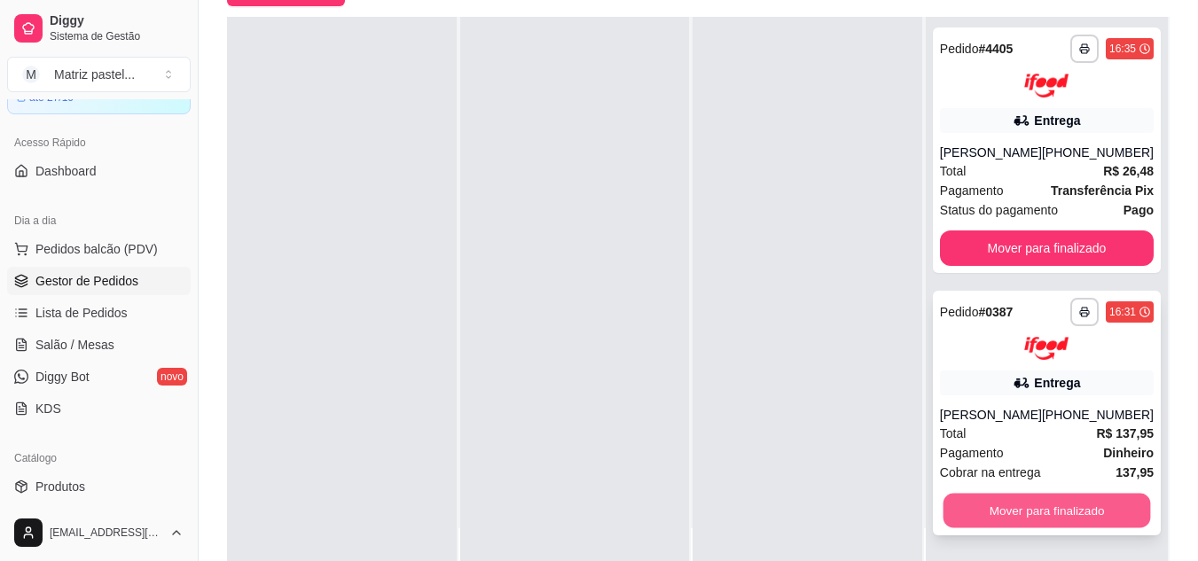
click at [977, 501] on button "Mover para finalizado" at bounding box center [1045, 511] width 207 height 35
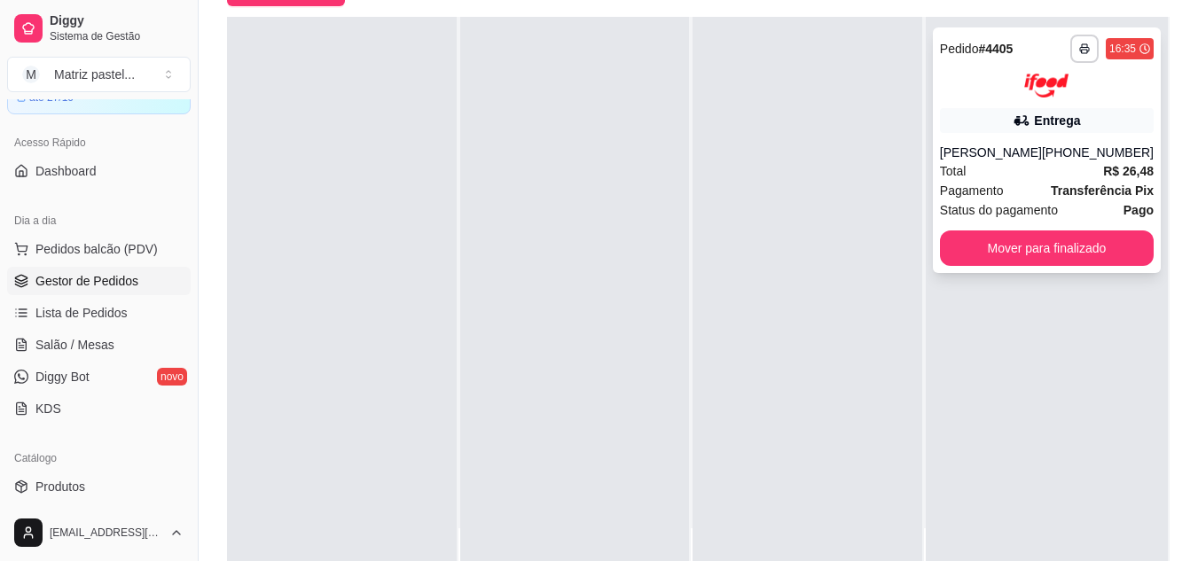
click at [979, 181] on span "Pagamento" at bounding box center [972, 191] width 64 height 20
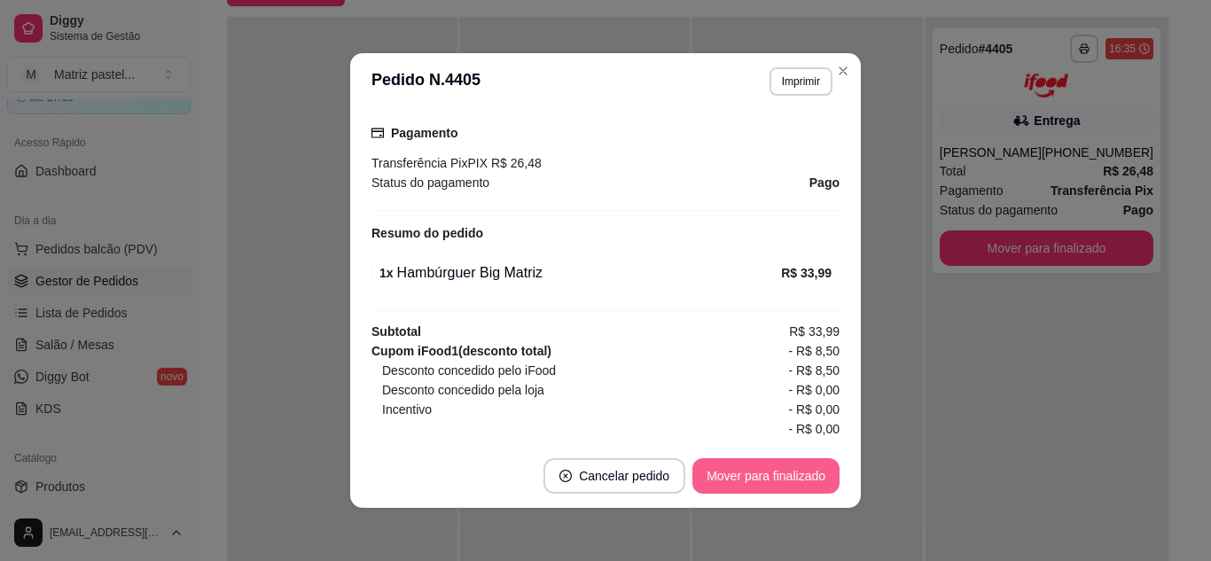
click at [780, 478] on button "Mover para finalizado" at bounding box center [765, 475] width 147 height 35
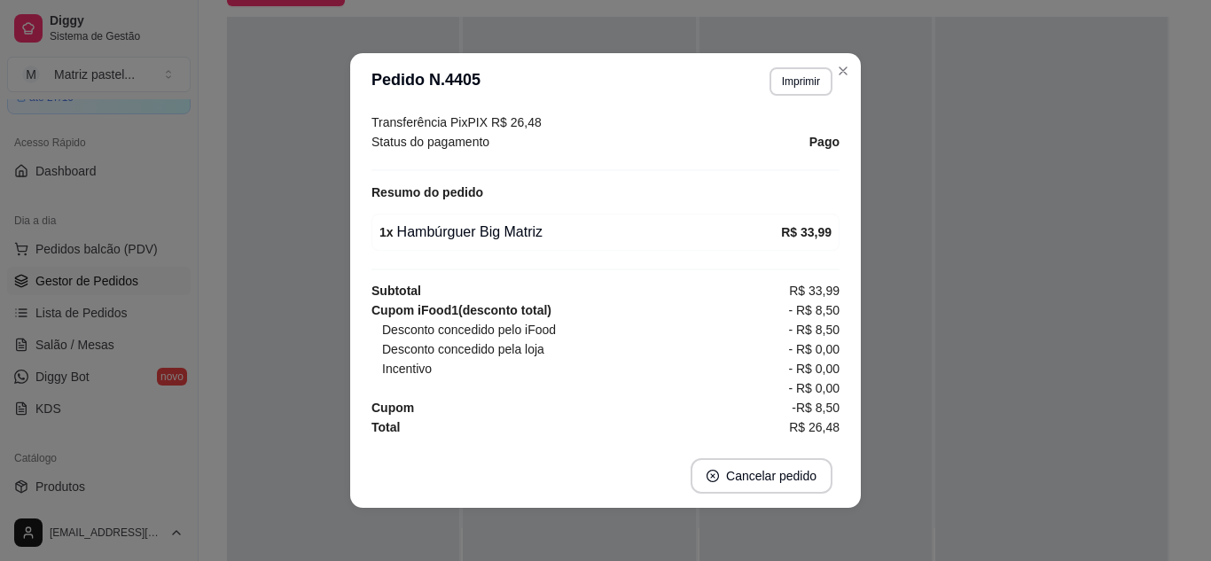
scroll to position [491, 0]
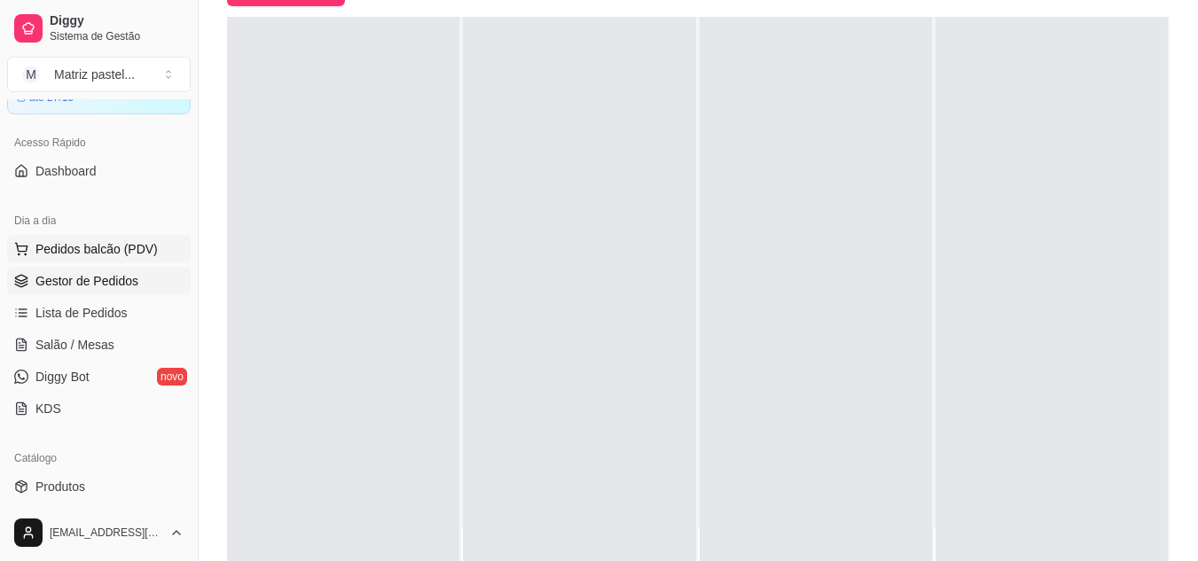
click at [66, 246] on span "Pedidos balcão (PDV)" at bounding box center [96, 249] width 122 height 18
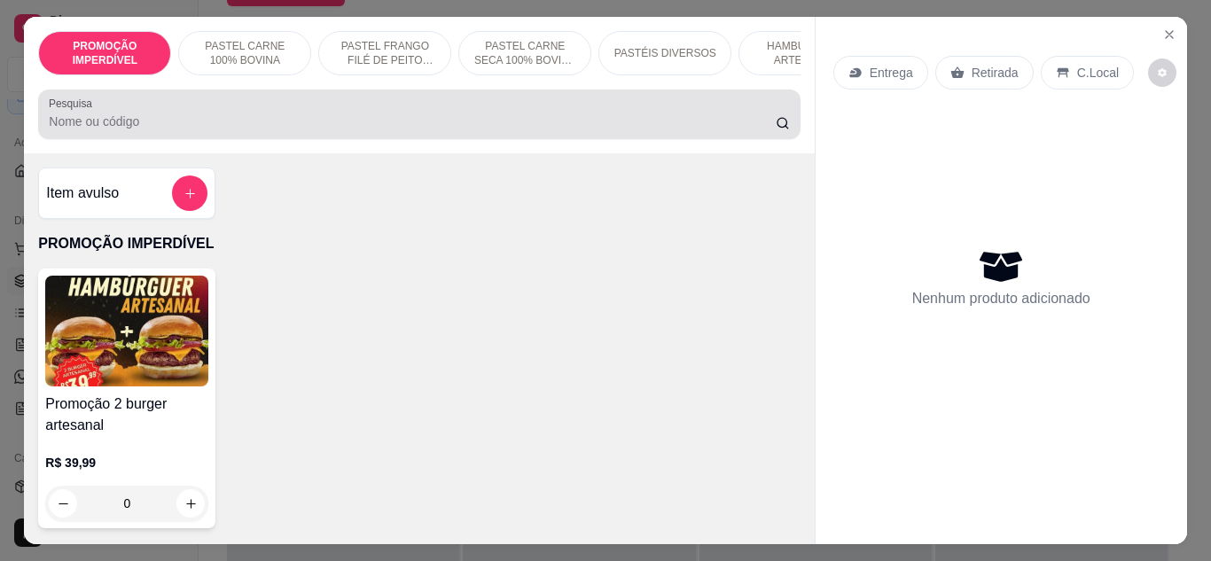
click at [363, 118] on div at bounding box center [419, 114] width 740 height 35
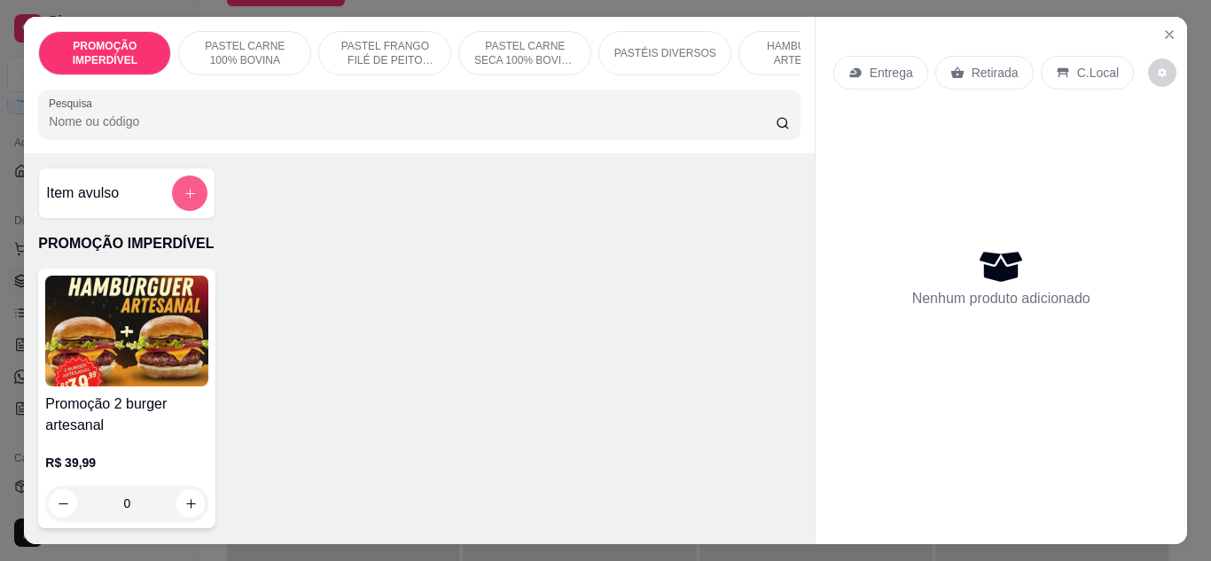
click at [195, 201] on button "add-separate-item" at bounding box center [189, 193] width 35 height 35
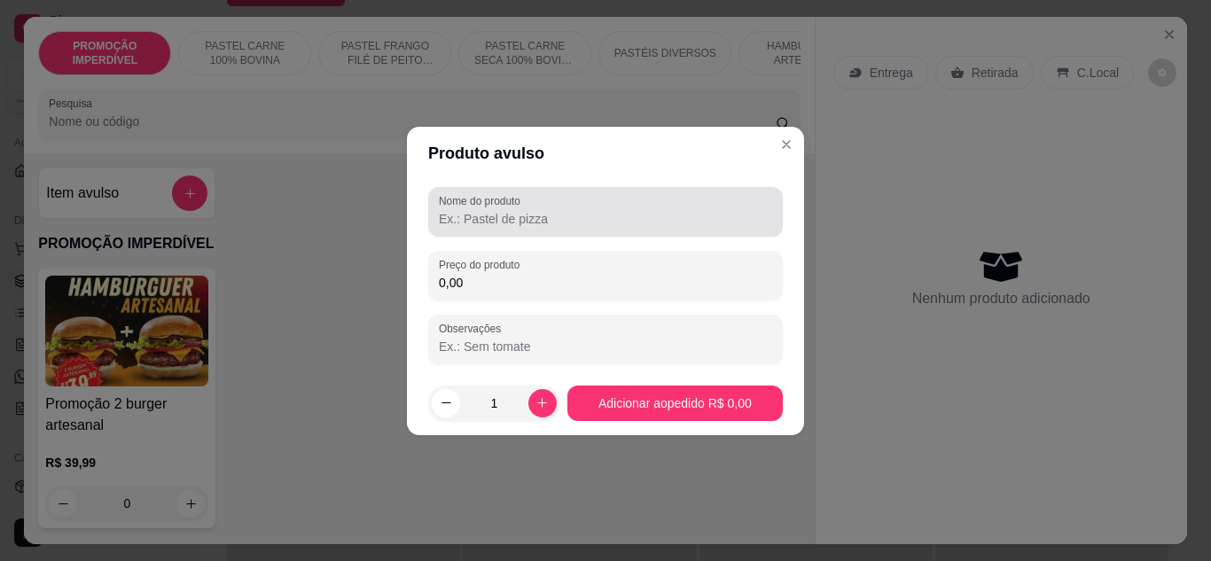
click at [476, 192] on div "Nome do produto" at bounding box center [605, 212] width 355 height 50
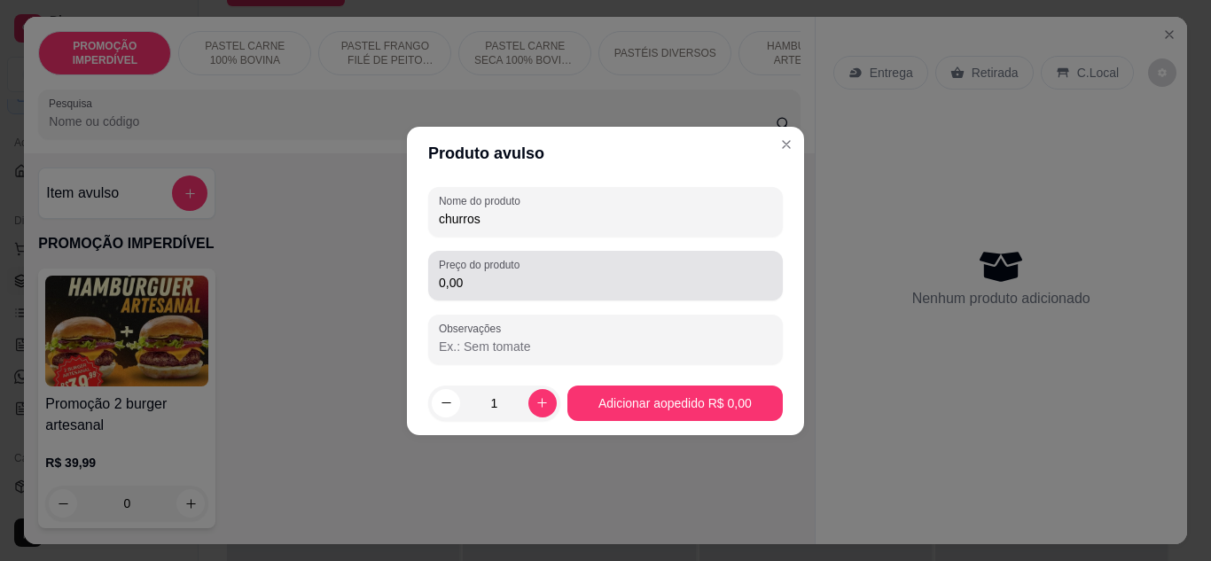
type input "churros"
click at [486, 295] on div "Preço do produto 0,00" at bounding box center [605, 276] width 355 height 50
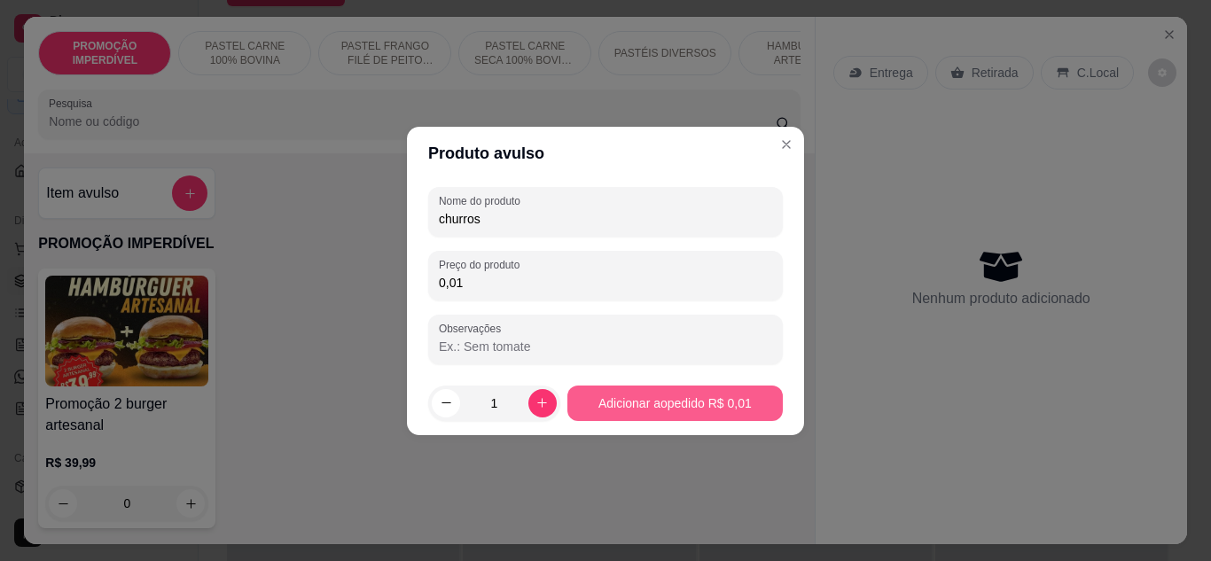
type input "0,01"
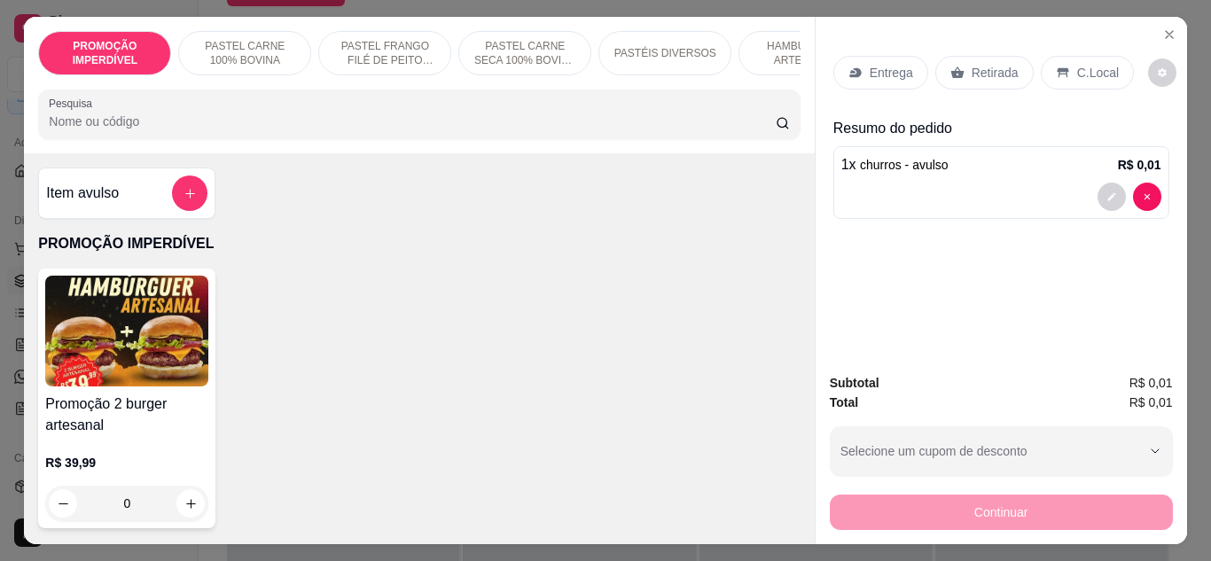
click at [887, 64] on p "Entrega" at bounding box center [891, 73] width 43 height 18
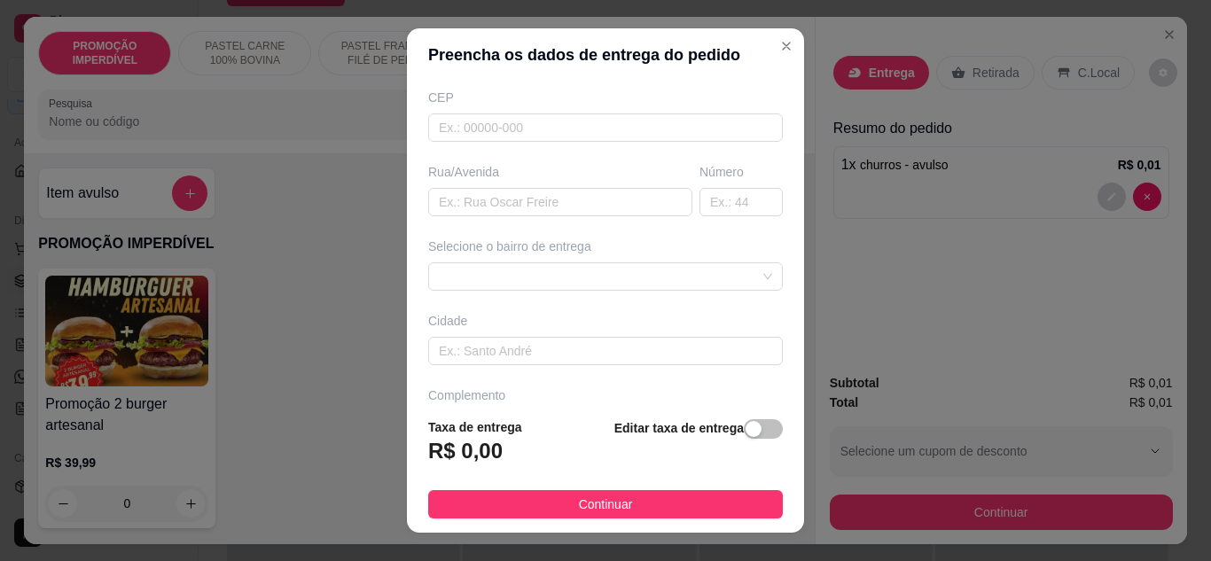
scroll to position [275, 0]
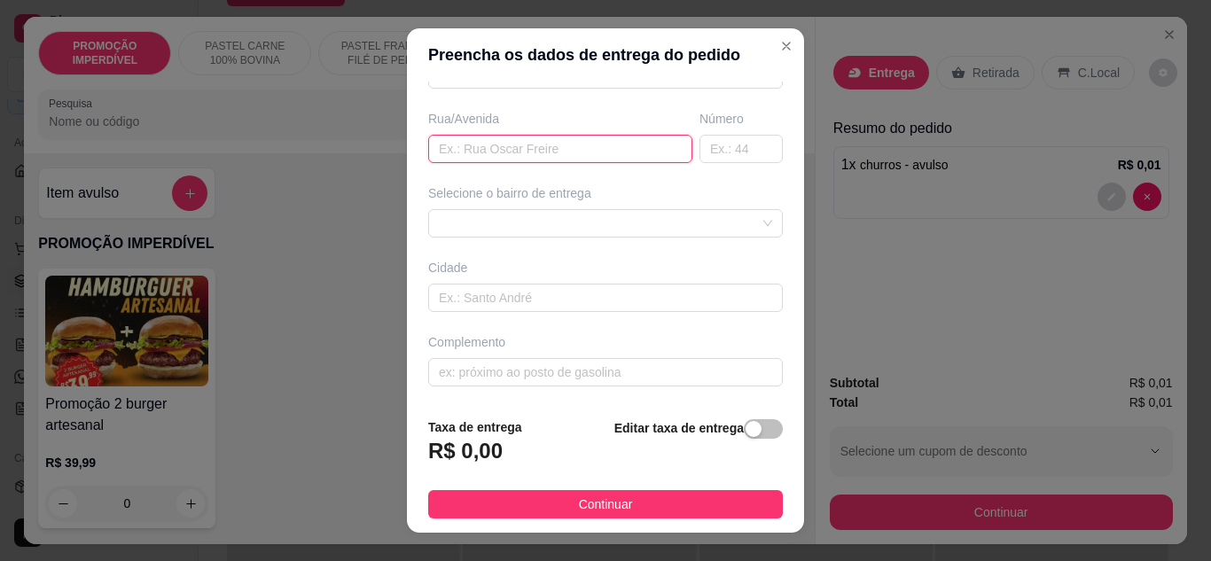
click at [516, 150] on input "text" at bounding box center [560, 149] width 264 height 28
click at [511, 156] on input "av duque de cxias" at bounding box center [560, 149] width 264 height 28
click at [545, 219] on div at bounding box center [605, 223] width 355 height 28
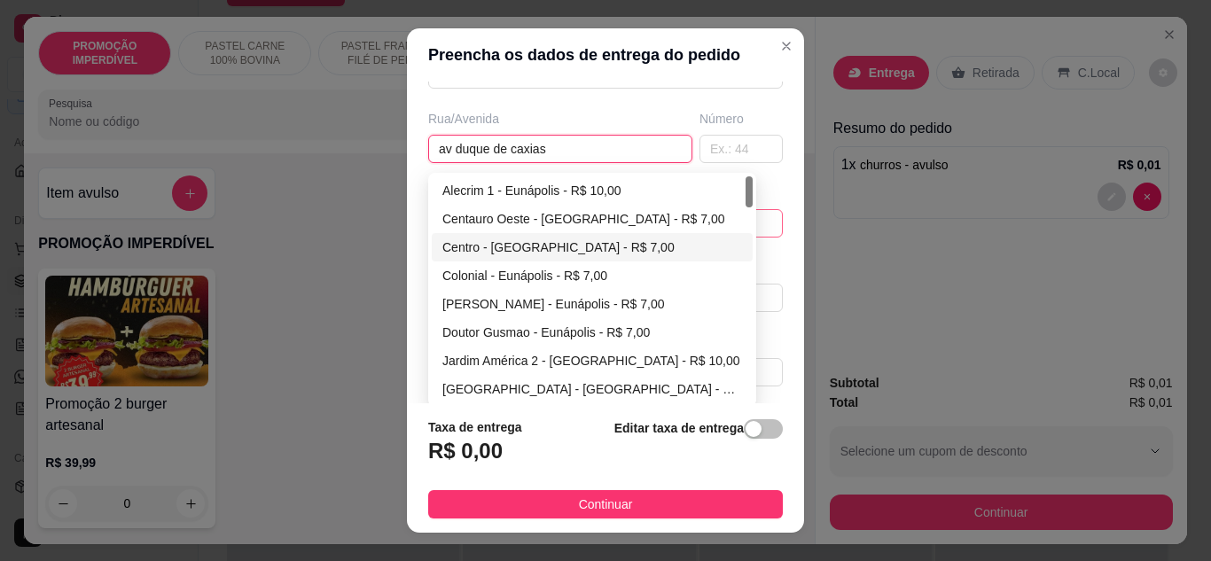
type input "av duque de caxias"
click at [520, 249] on div "Centro - [GEOGRAPHIC_DATA] - R$ 7,00" at bounding box center [592, 248] width 300 height 20
type input "Eunápolis"
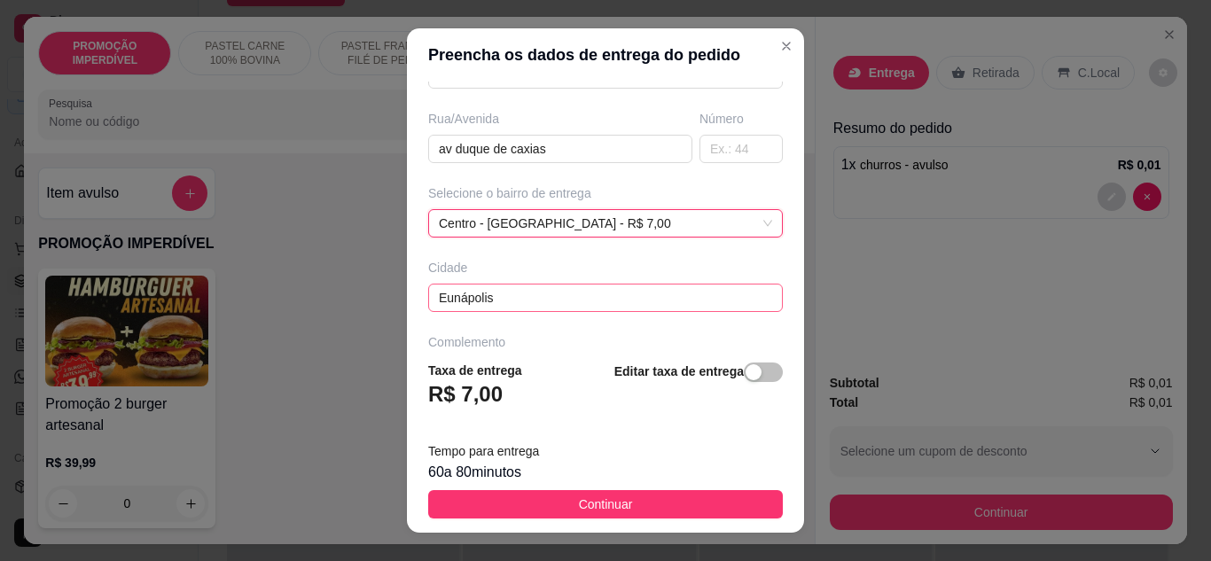
scroll to position [332, 0]
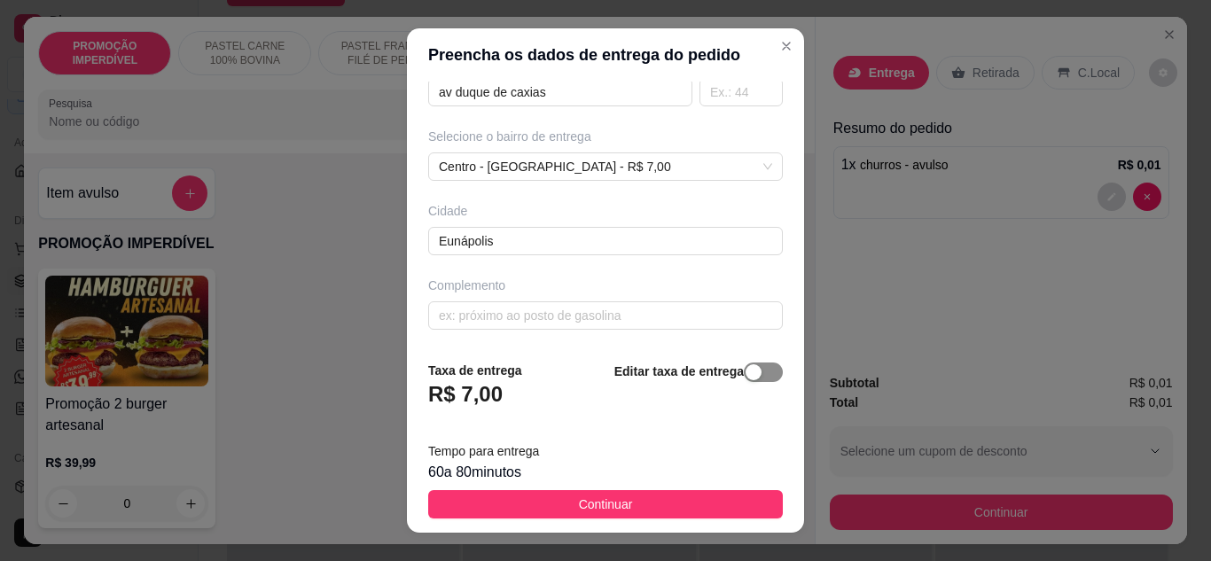
click at [744, 370] on button "button" at bounding box center [763, 373] width 39 height 20
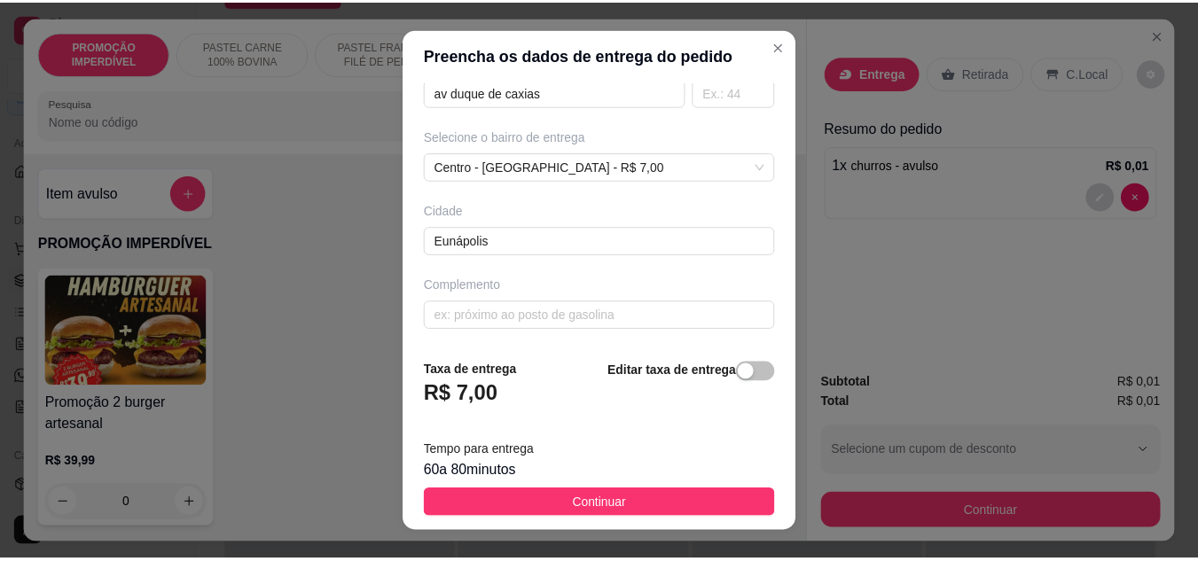
scroll to position [278, 0]
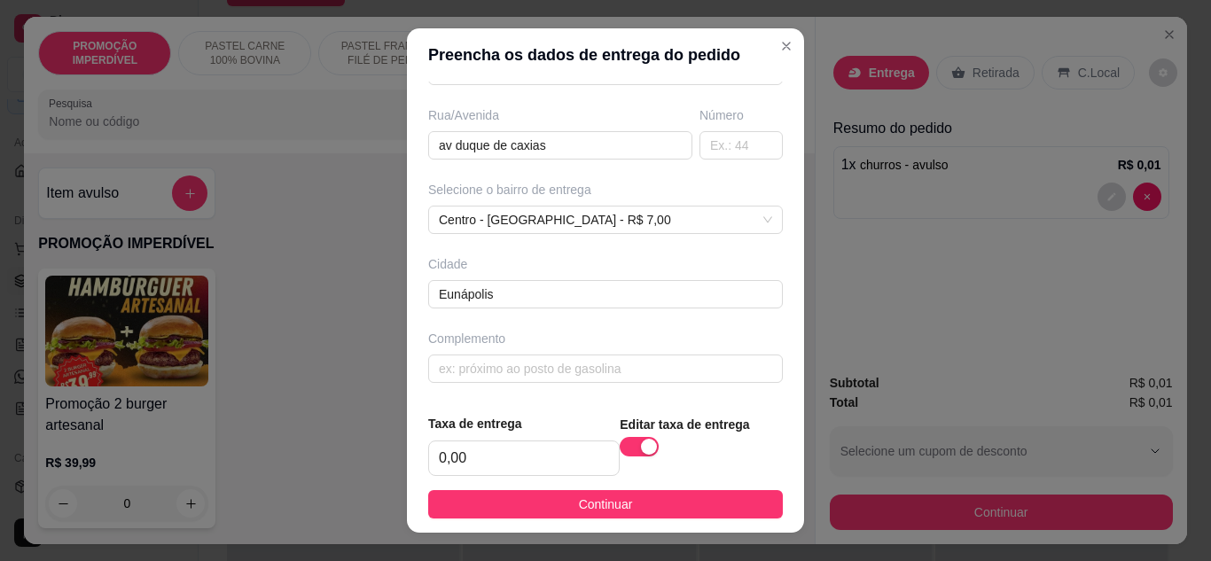
click at [659, 500] on button "Continuar" at bounding box center [605, 504] width 355 height 28
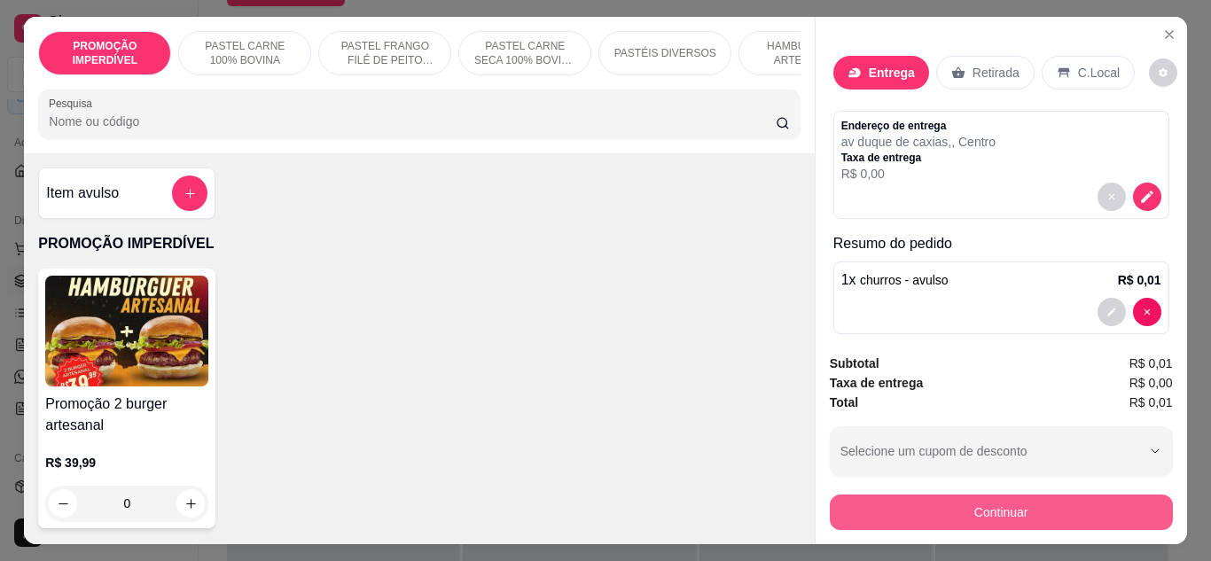
click at [972, 507] on button "Continuar" at bounding box center [1001, 512] width 343 height 35
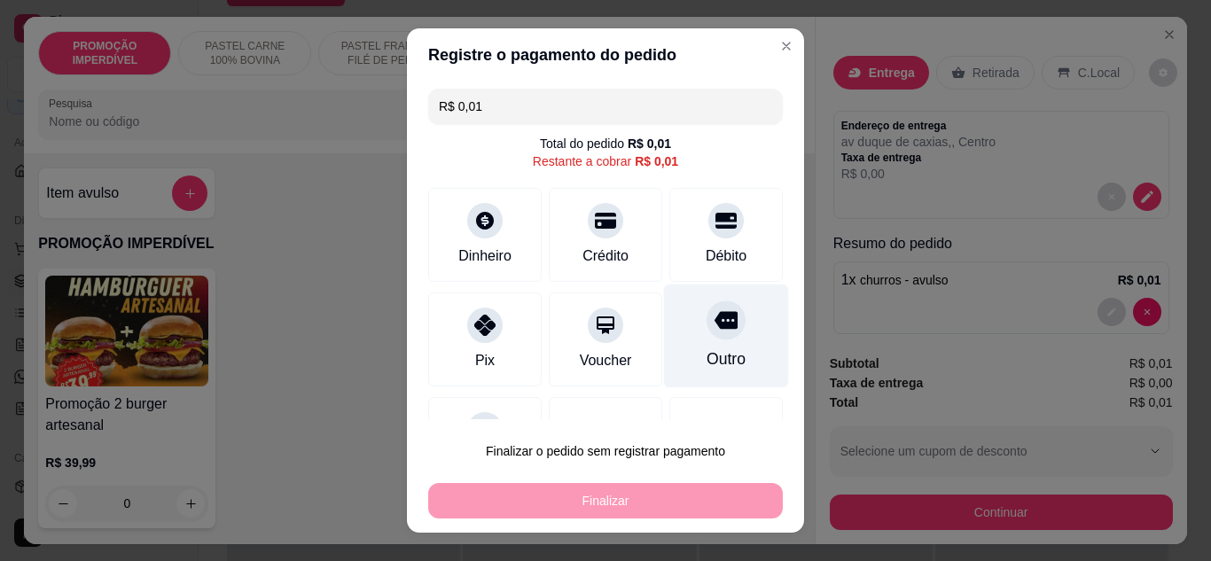
click at [707, 351] on div "Outro" at bounding box center [726, 359] width 39 height 23
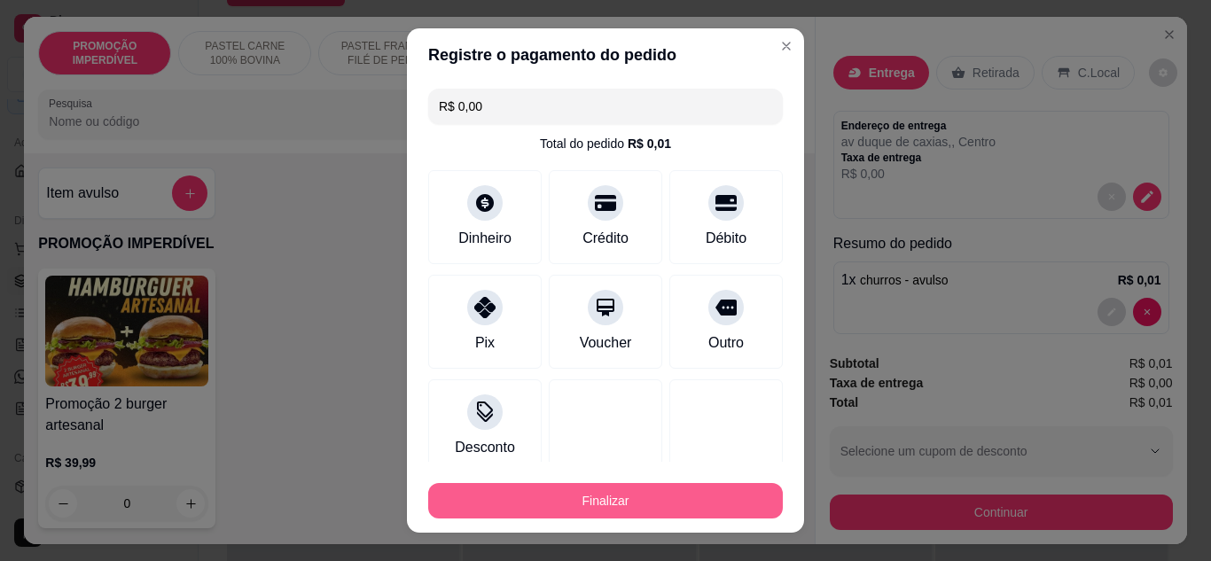
click at [624, 504] on button "Finalizar" at bounding box center [605, 500] width 355 height 35
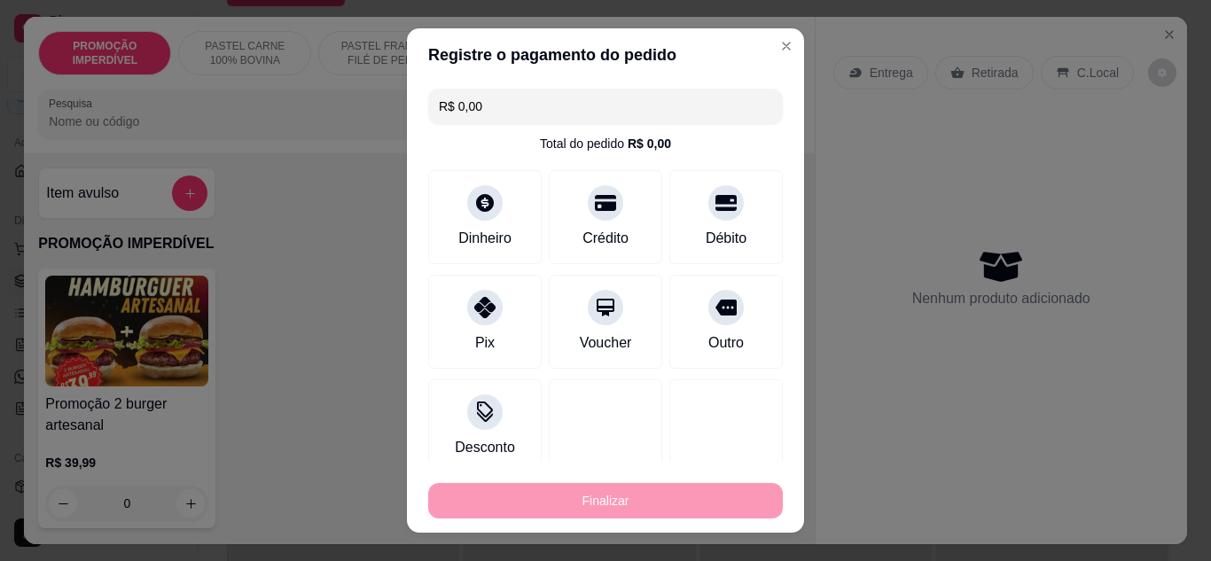
type input "-R$ 0,01"
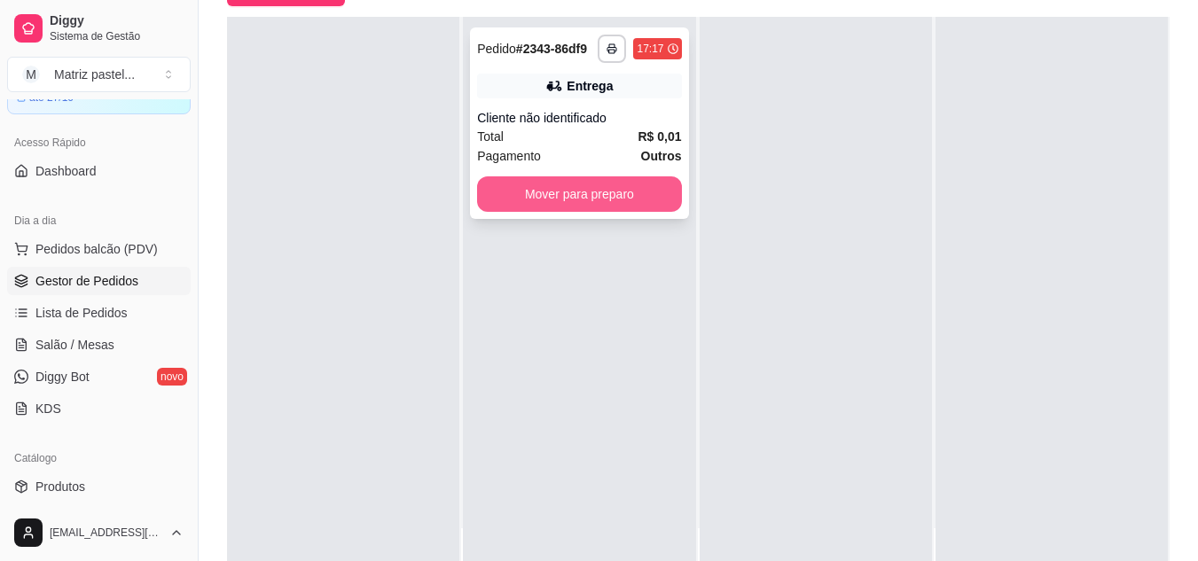
click at [556, 202] on button "Mover para preparo" at bounding box center [579, 193] width 204 height 35
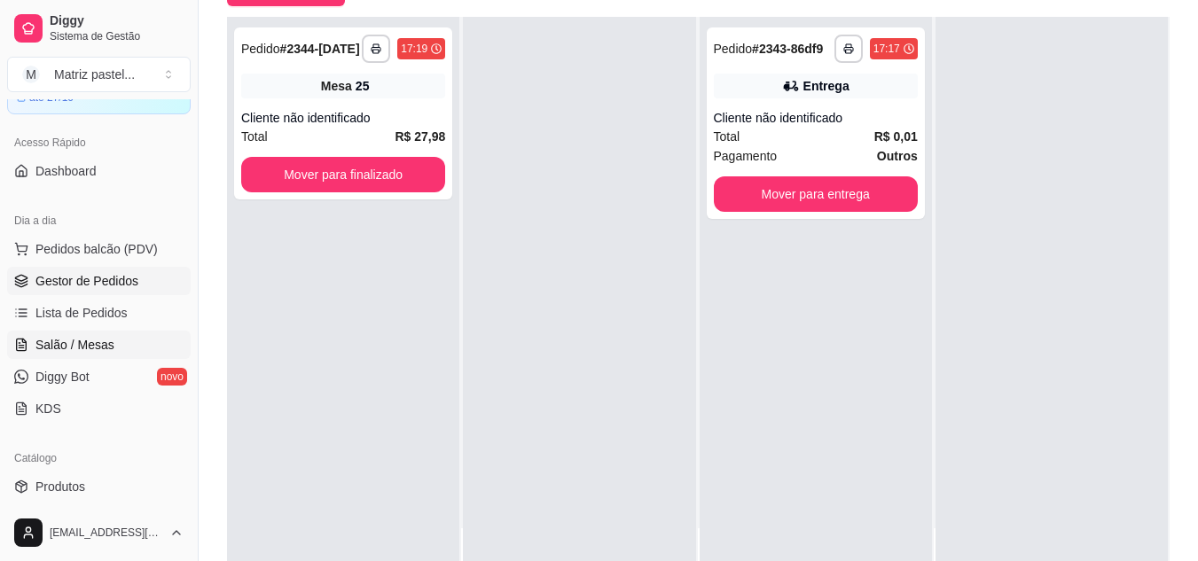
click at [79, 355] on link "Salão / Mesas" at bounding box center [99, 345] width 184 height 28
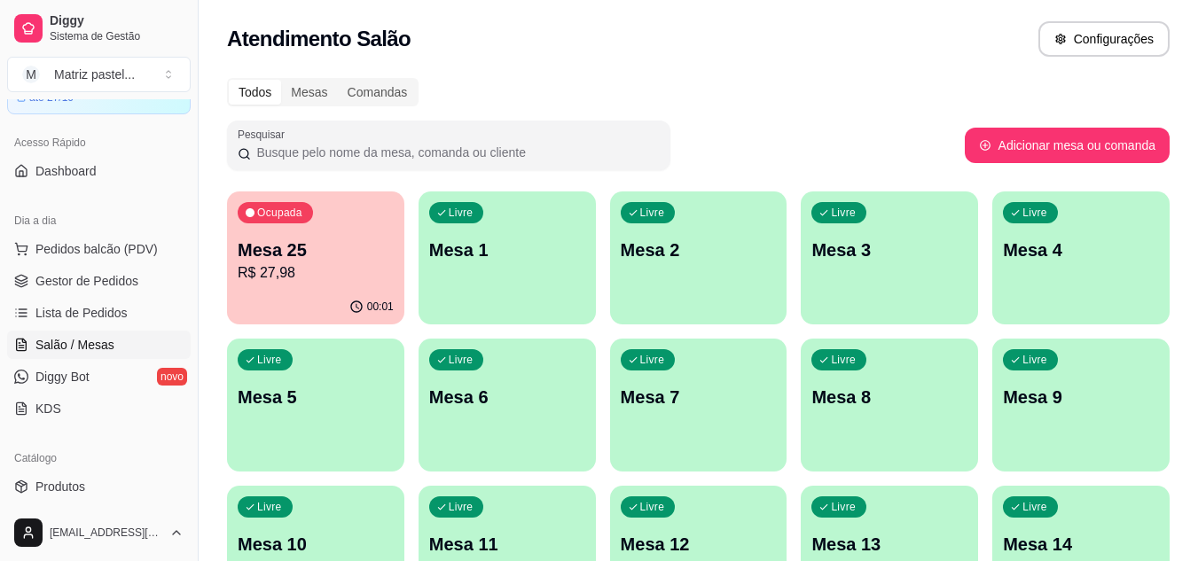
click at [379, 271] on p "R$ 27,98" at bounding box center [316, 272] width 156 height 21
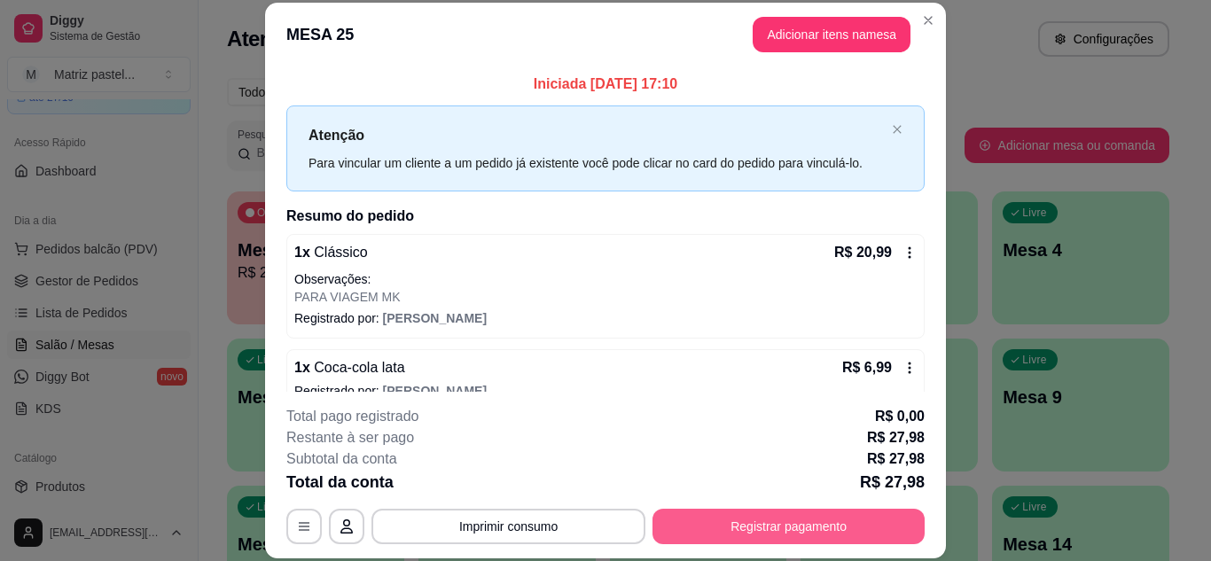
click at [723, 539] on button "Registrar pagamento" at bounding box center [788, 526] width 272 height 35
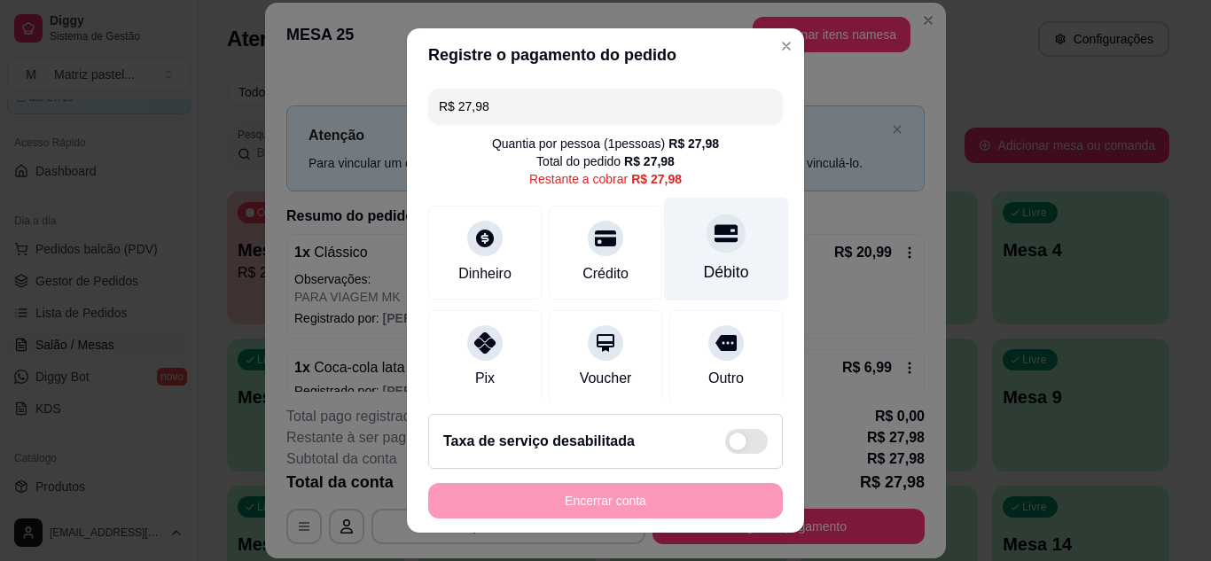
click at [704, 281] on div "Débito" at bounding box center [726, 272] width 45 height 23
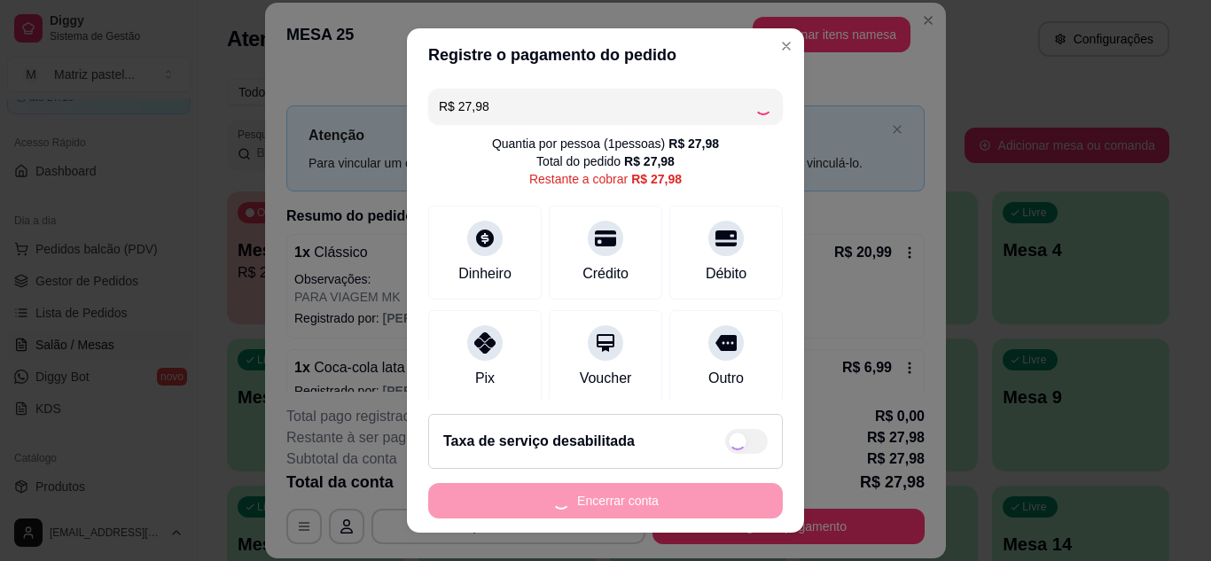
type input "R$ 0,00"
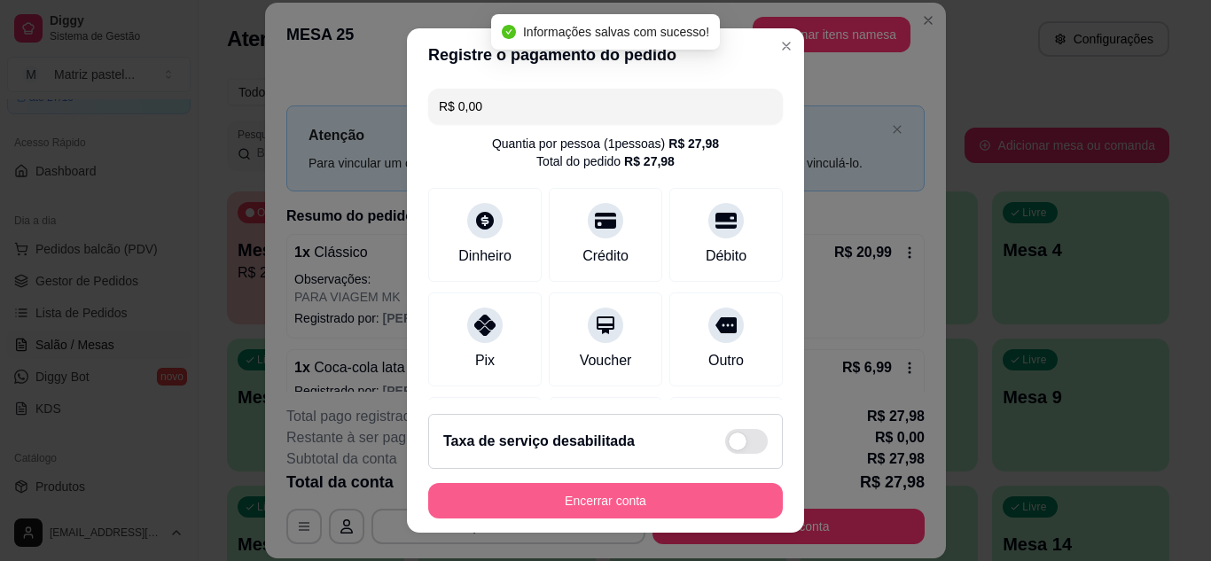
click at [671, 503] on button "Encerrar conta" at bounding box center [605, 500] width 355 height 35
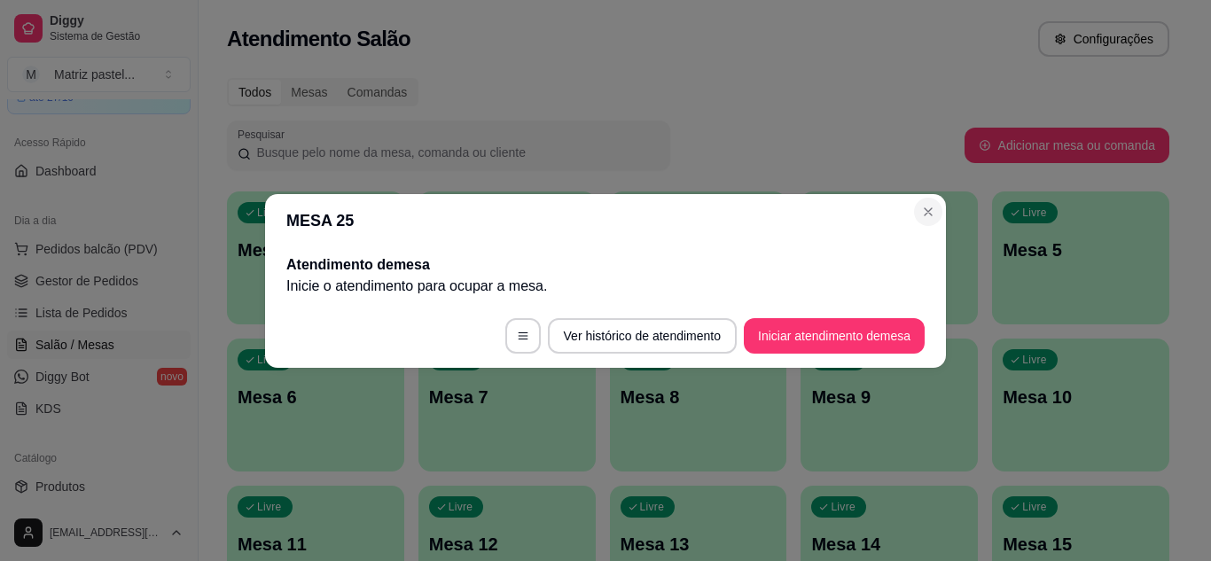
click at [918, 223] on section "MESA 25 Atendimento de mesa Inicie o atendimento para ocupar a mesa . Ver histó…" at bounding box center [605, 281] width 681 height 174
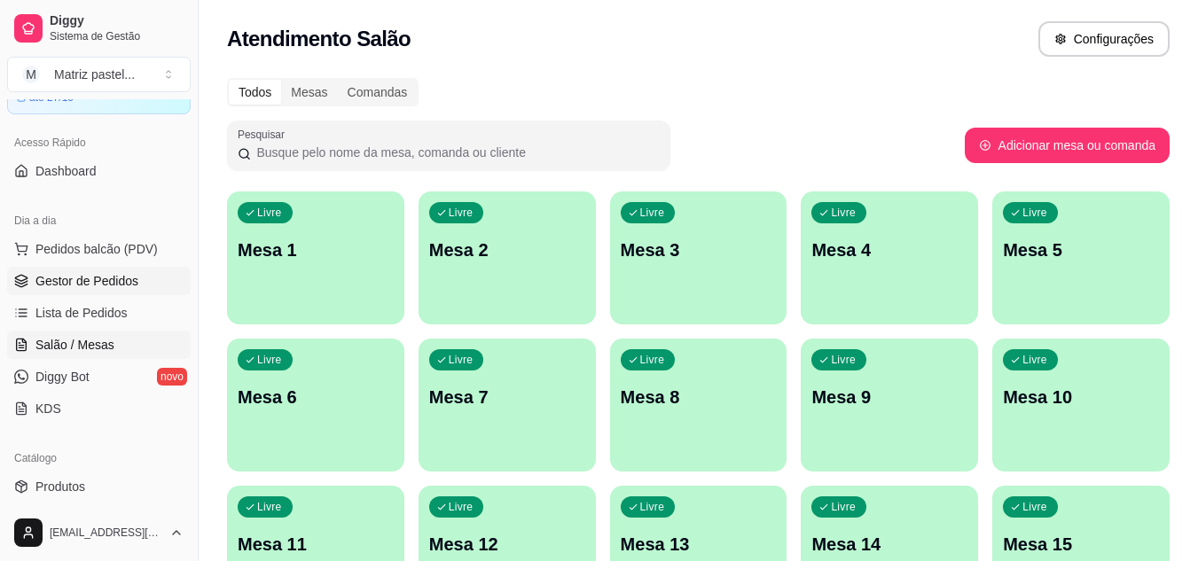
click at [47, 283] on span "Gestor de Pedidos" at bounding box center [86, 281] width 103 height 18
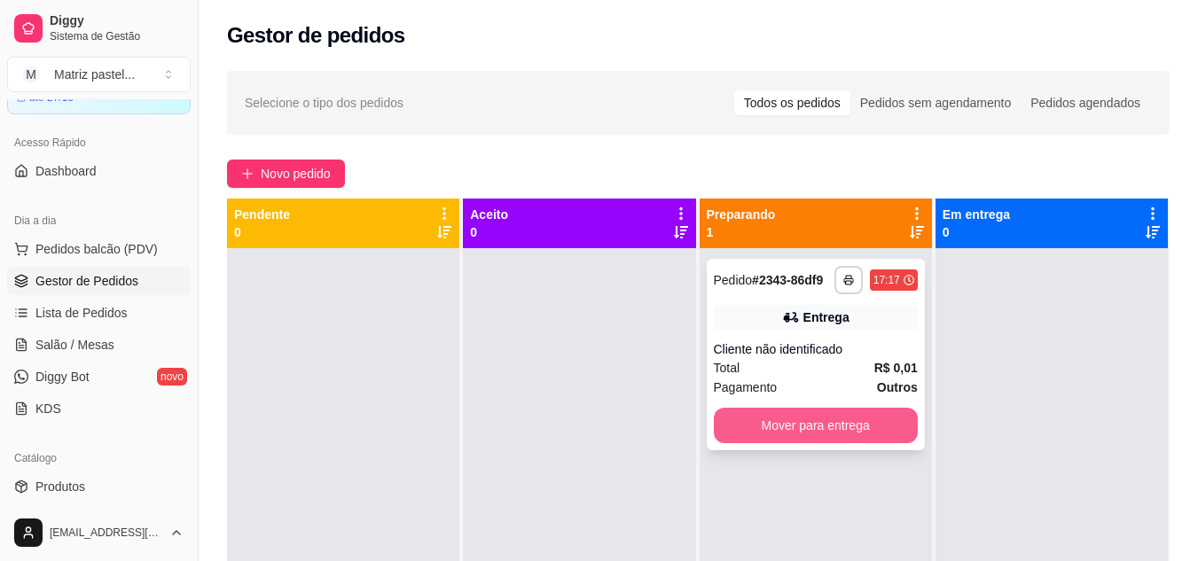
click at [818, 439] on button "Mover para entrega" at bounding box center [816, 425] width 204 height 35
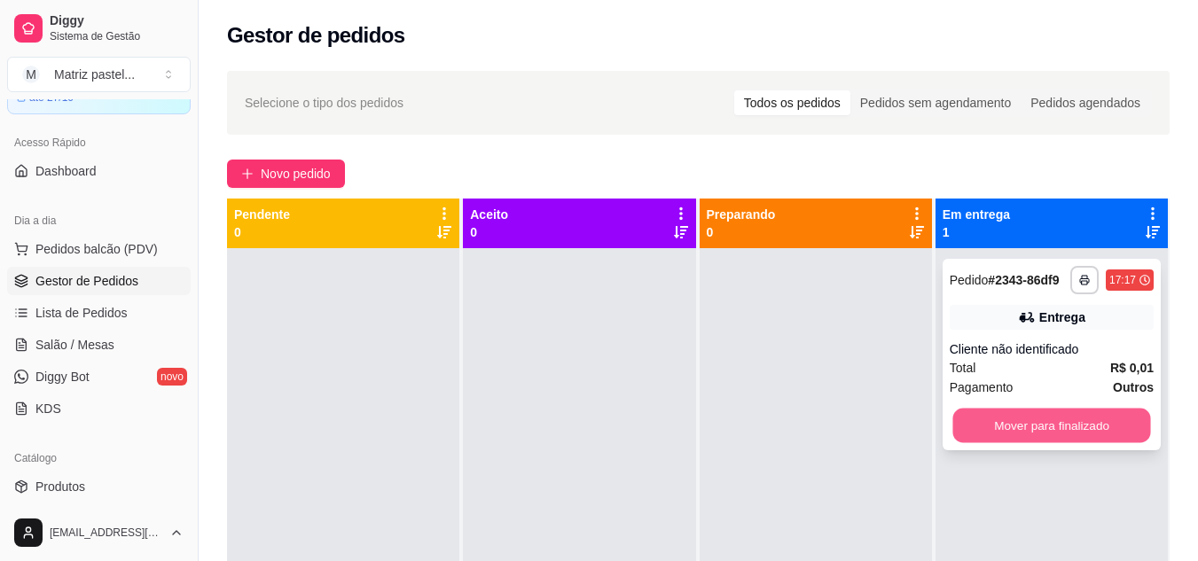
click at [1000, 413] on button "Mover para finalizado" at bounding box center [1051, 426] width 198 height 35
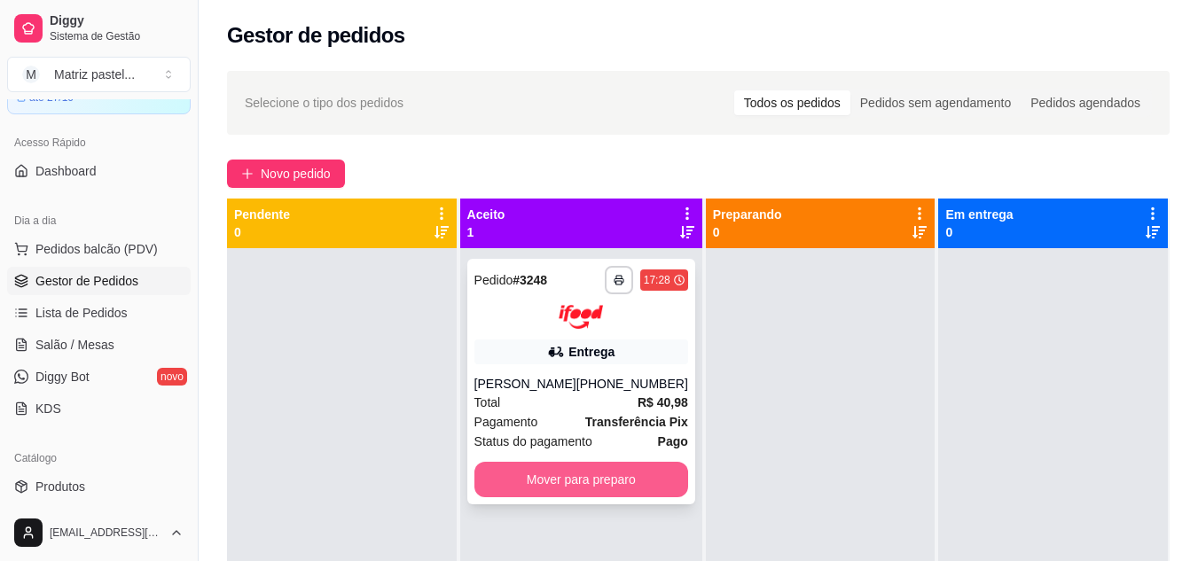
click at [554, 497] on button "Mover para preparo" at bounding box center [581, 479] width 214 height 35
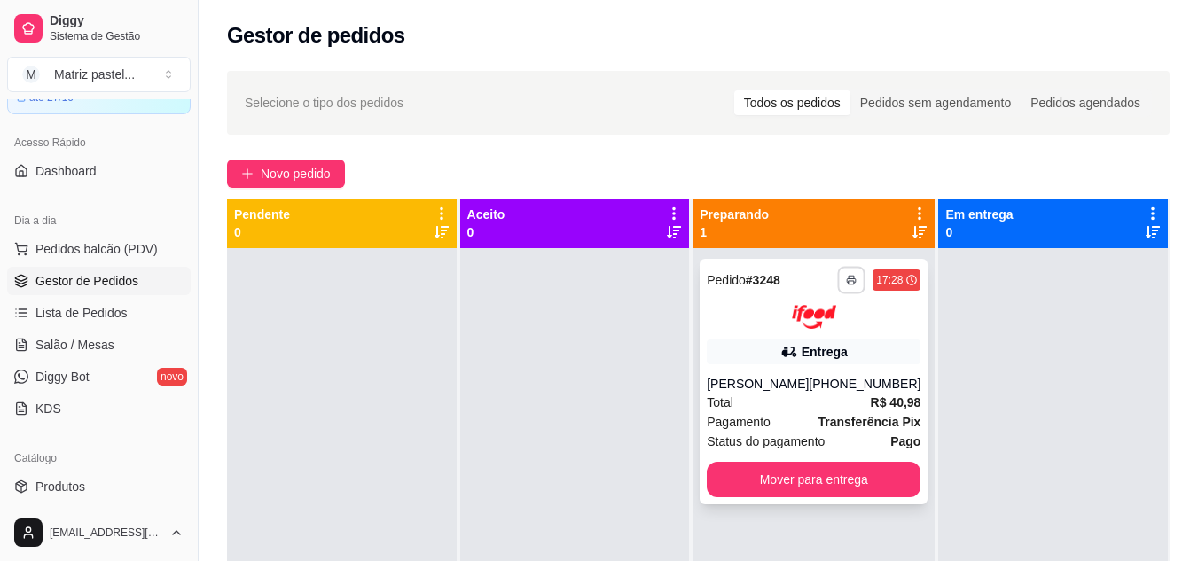
click at [846, 283] on button "button" at bounding box center [851, 279] width 27 height 27
click at [801, 335] on button "IMPRESSORA" at bounding box center [792, 341] width 124 height 27
